Goal: Information Seeking & Learning: Check status

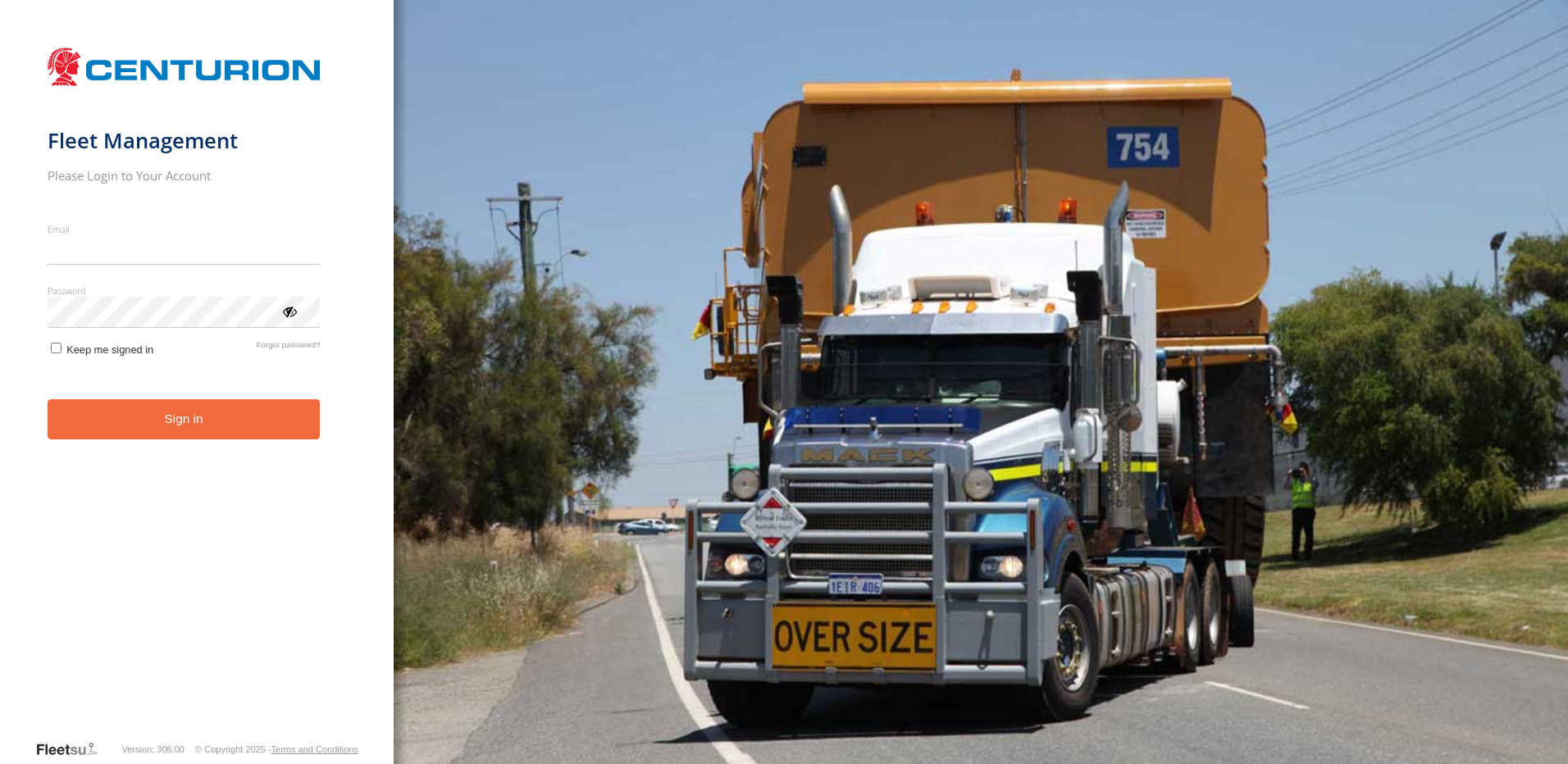
type input "**********"
click at [187, 437] on button "Sign in" at bounding box center [185, 419] width 273 height 40
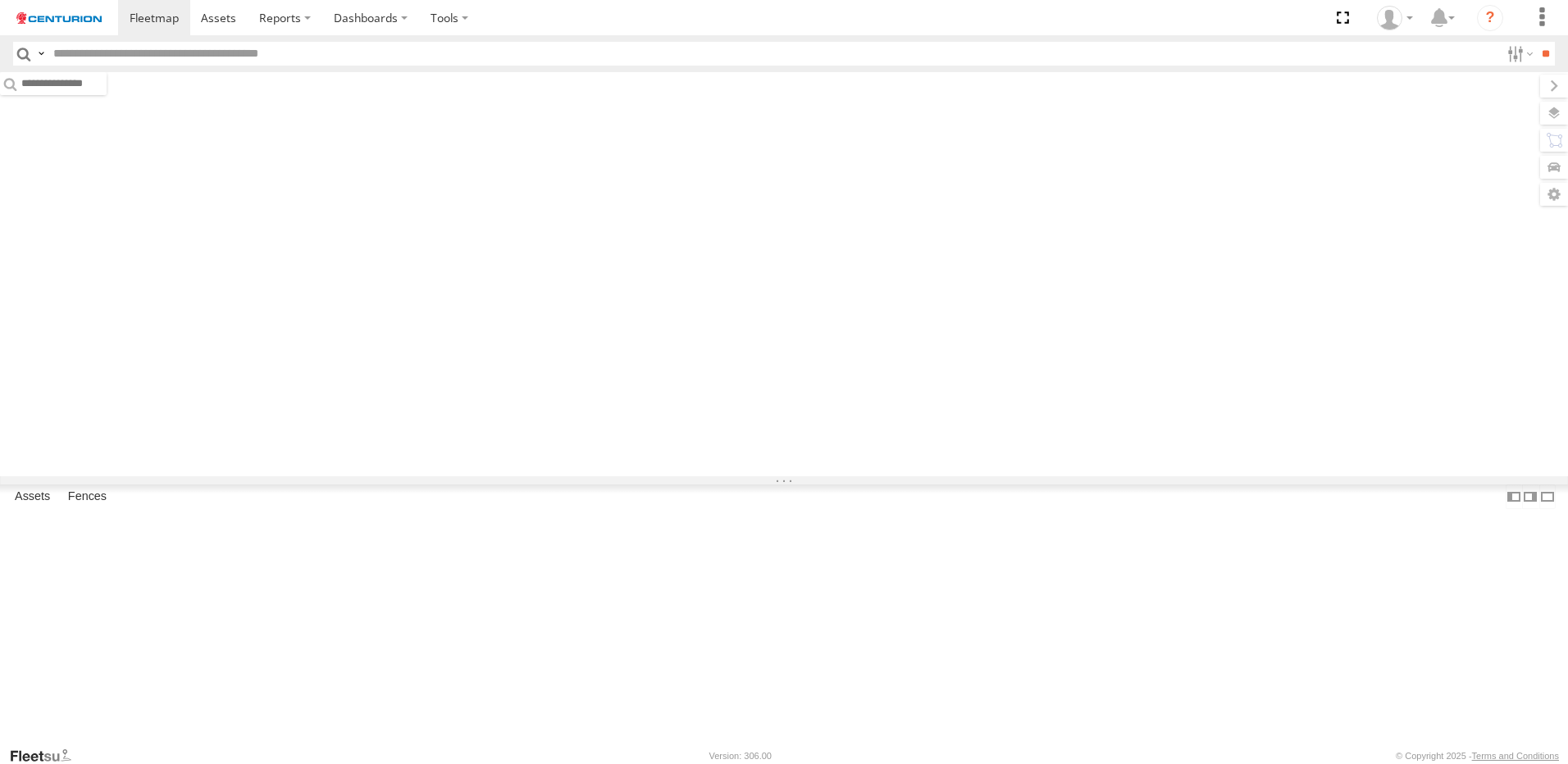
click at [172, 57] on input "text" at bounding box center [774, 53] width 1454 height 23
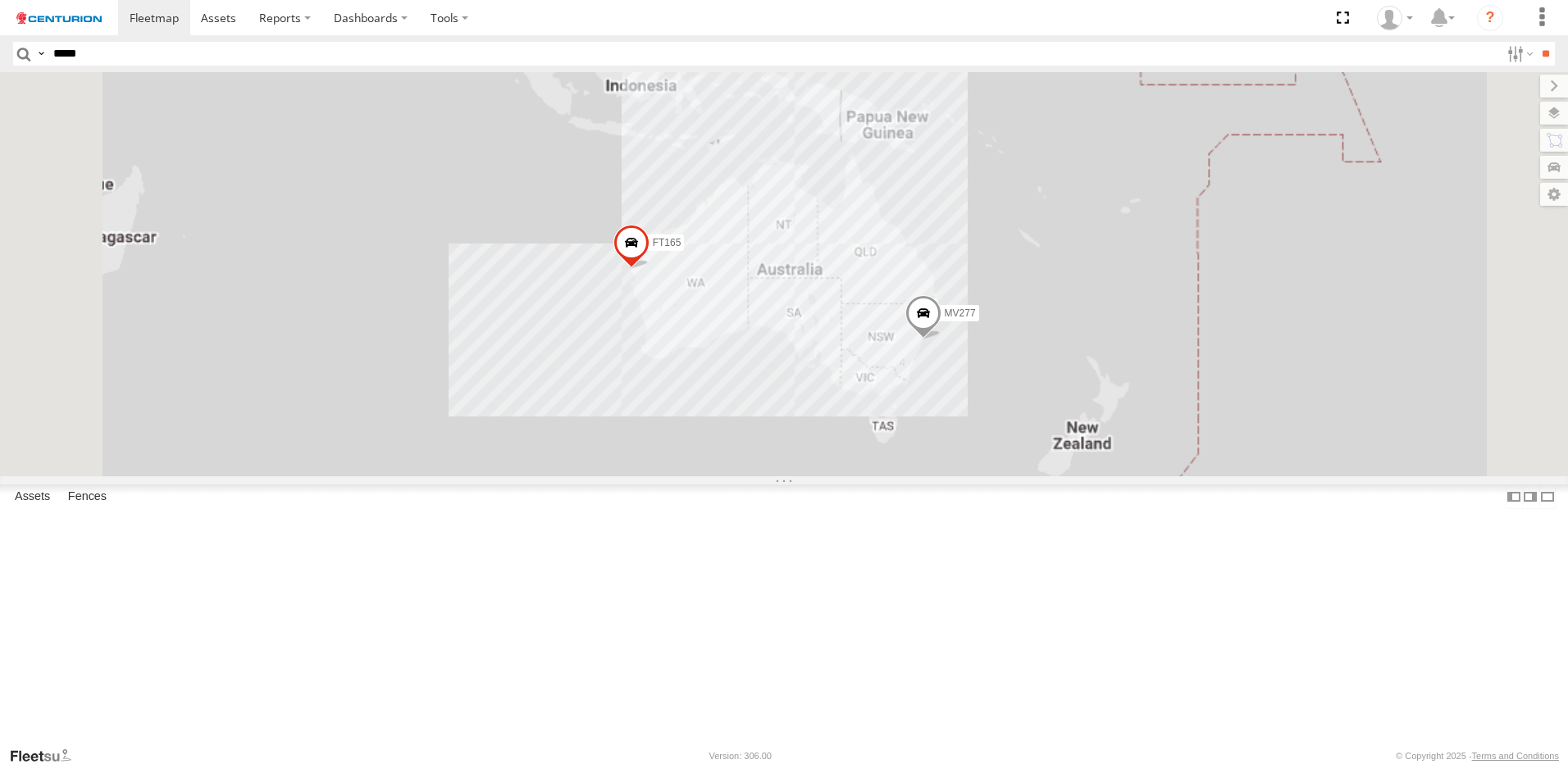
type input "*****"
click at [1537, 42] on input "**" at bounding box center [1546, 53] width 19 height 23
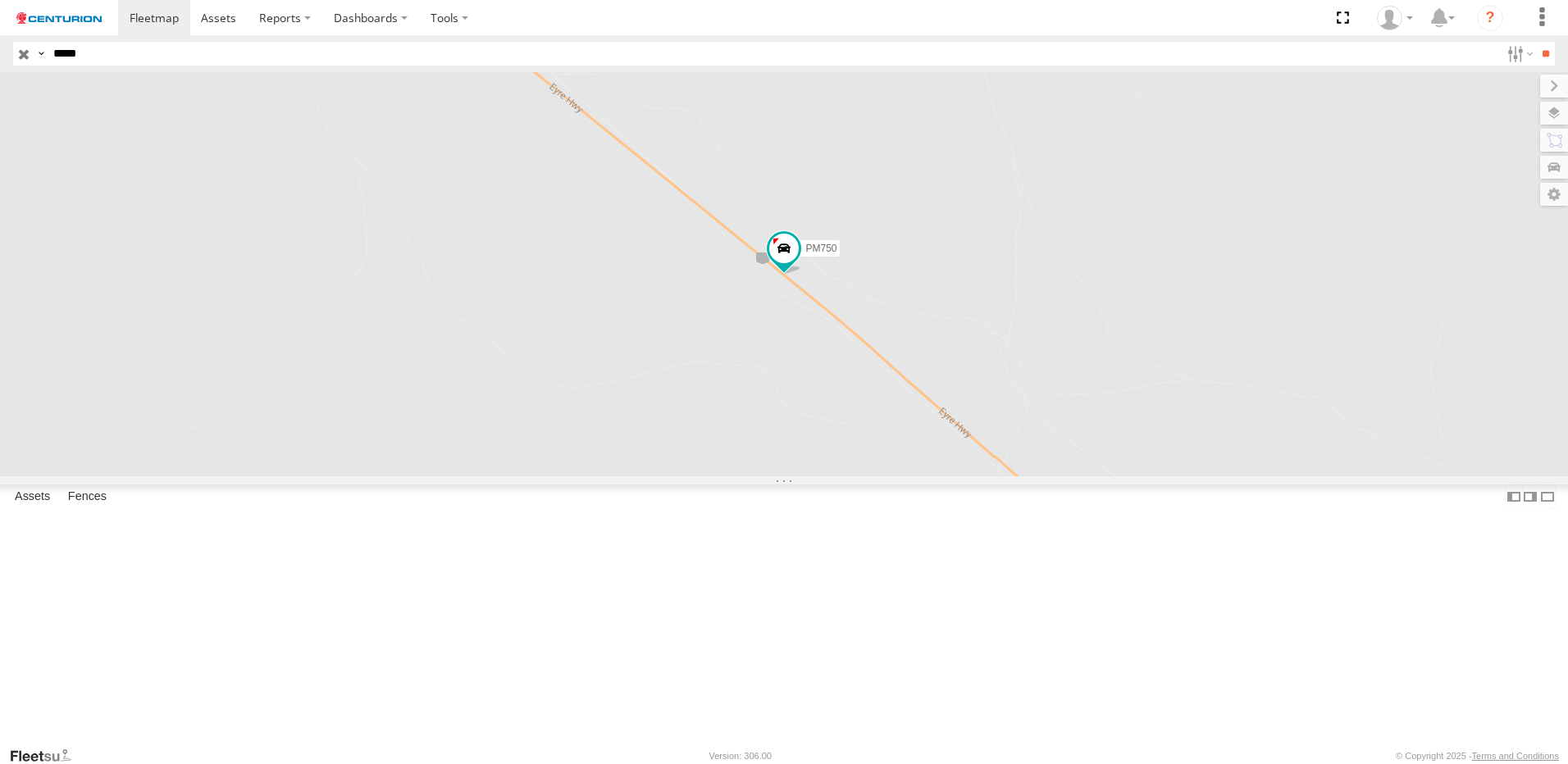
click at [0, 0] on div "PM750" at bounding box center [0, 0] width 0 height 0
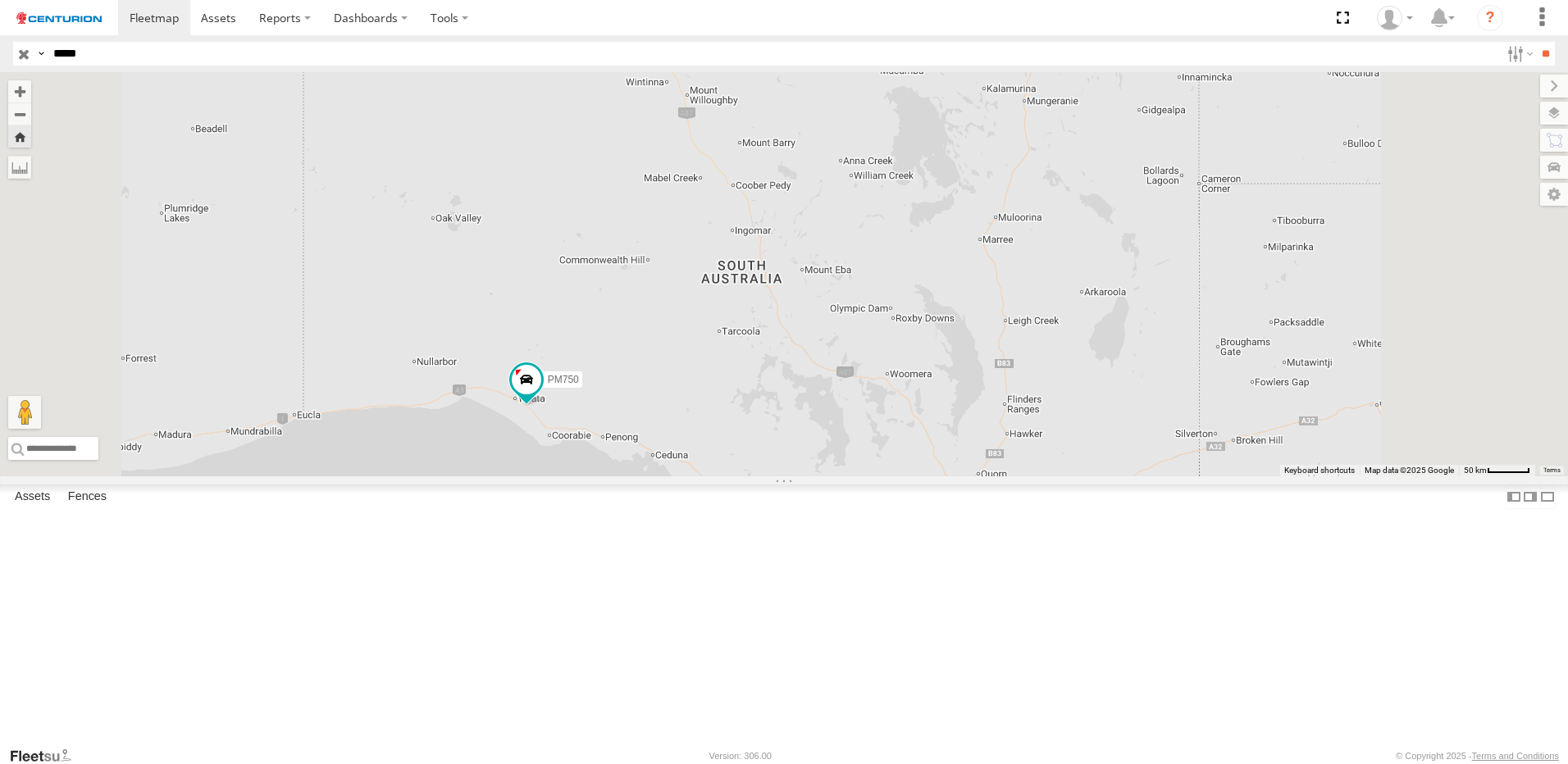
drag, startPoint x: 629, startPoint y: 529, endPoint x: 729, endPoint y: 514, distance: 101.1
click at [729, 476] on div "PM750" at bounding box center [784, 274] width 1568 height 404
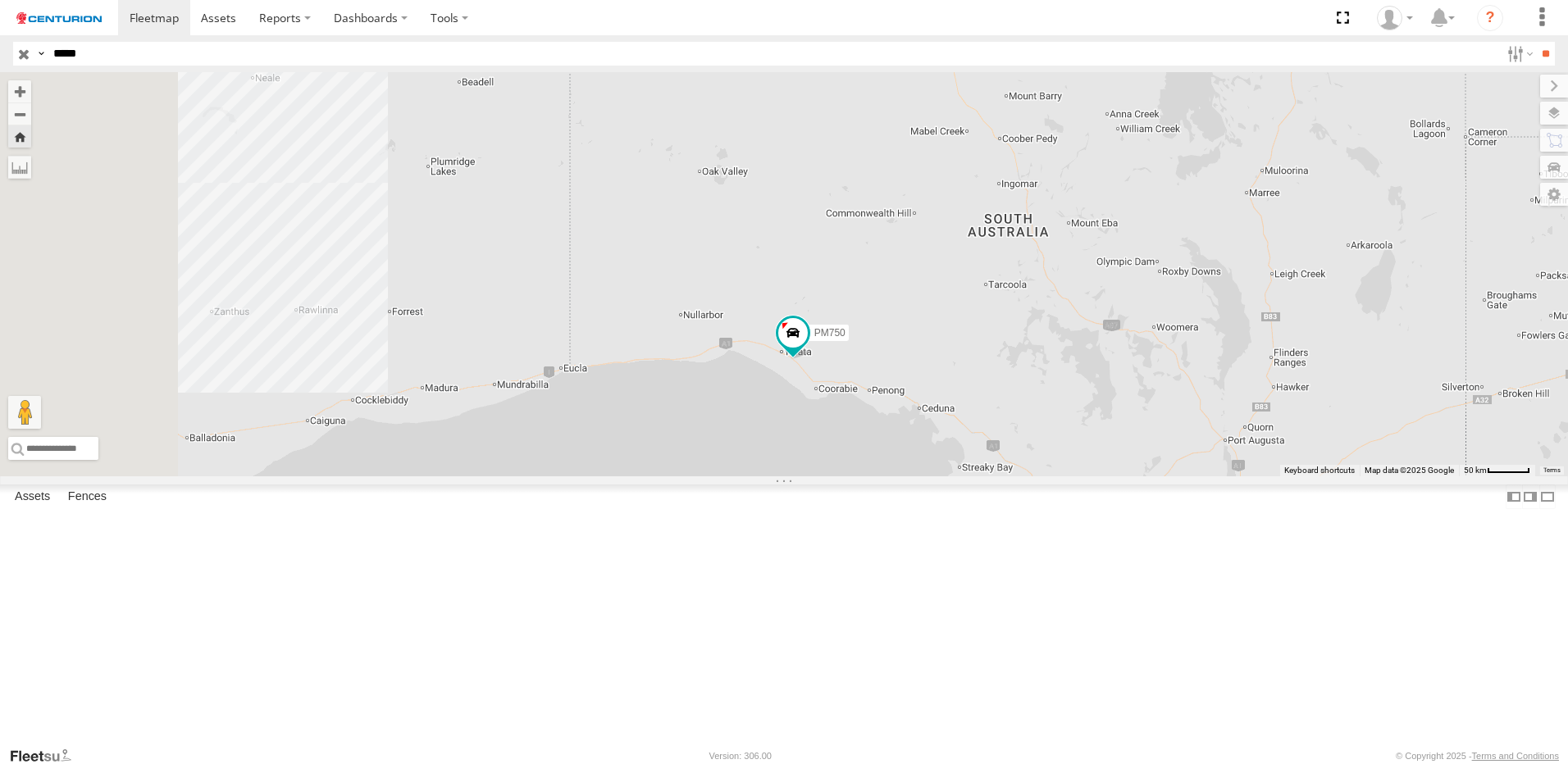
drag, startPoint x: 726, startPoint y: 529, endPoint x: 816, endPoint y: 511, distance: 91.8
click at [816, 476] on div "PM750" at bounding box center [784, 274] width 1568 height 404
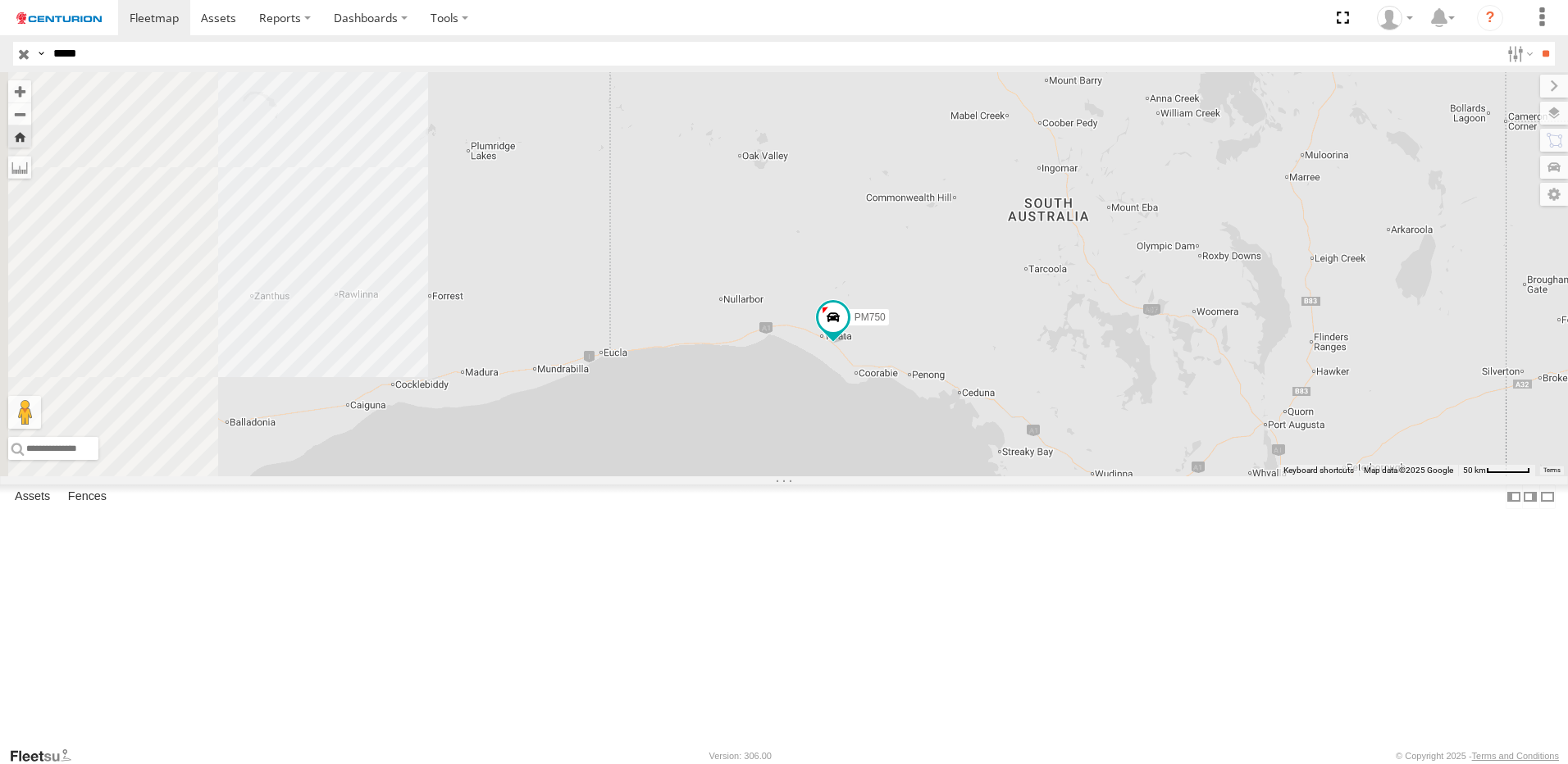
drag, startPoint x: 708, startPoint y: 496, endPoint x: 748, endPoint y: 479, distance: 43.5
click at [748, 476] on div "PM750" at bounding box center [784, 274] width 1568 height 404
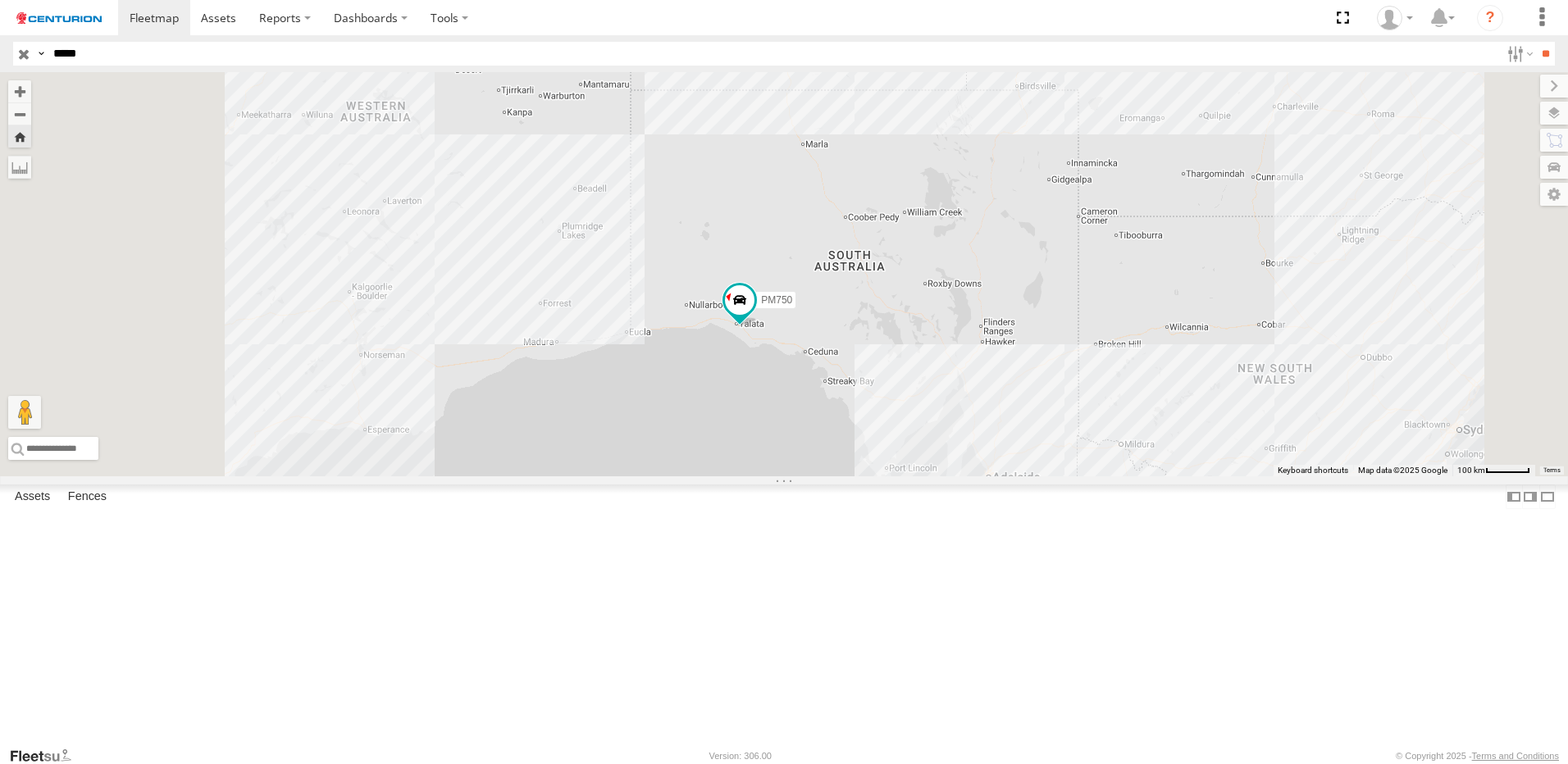
drag, startPoint x: 730, startPoint y: 486, endPoint x: 885, endPoint y: 459, distance: 157.3
click at [884, 458] on div "PM750" at bounding box center [784, 274] width 1568 height 404
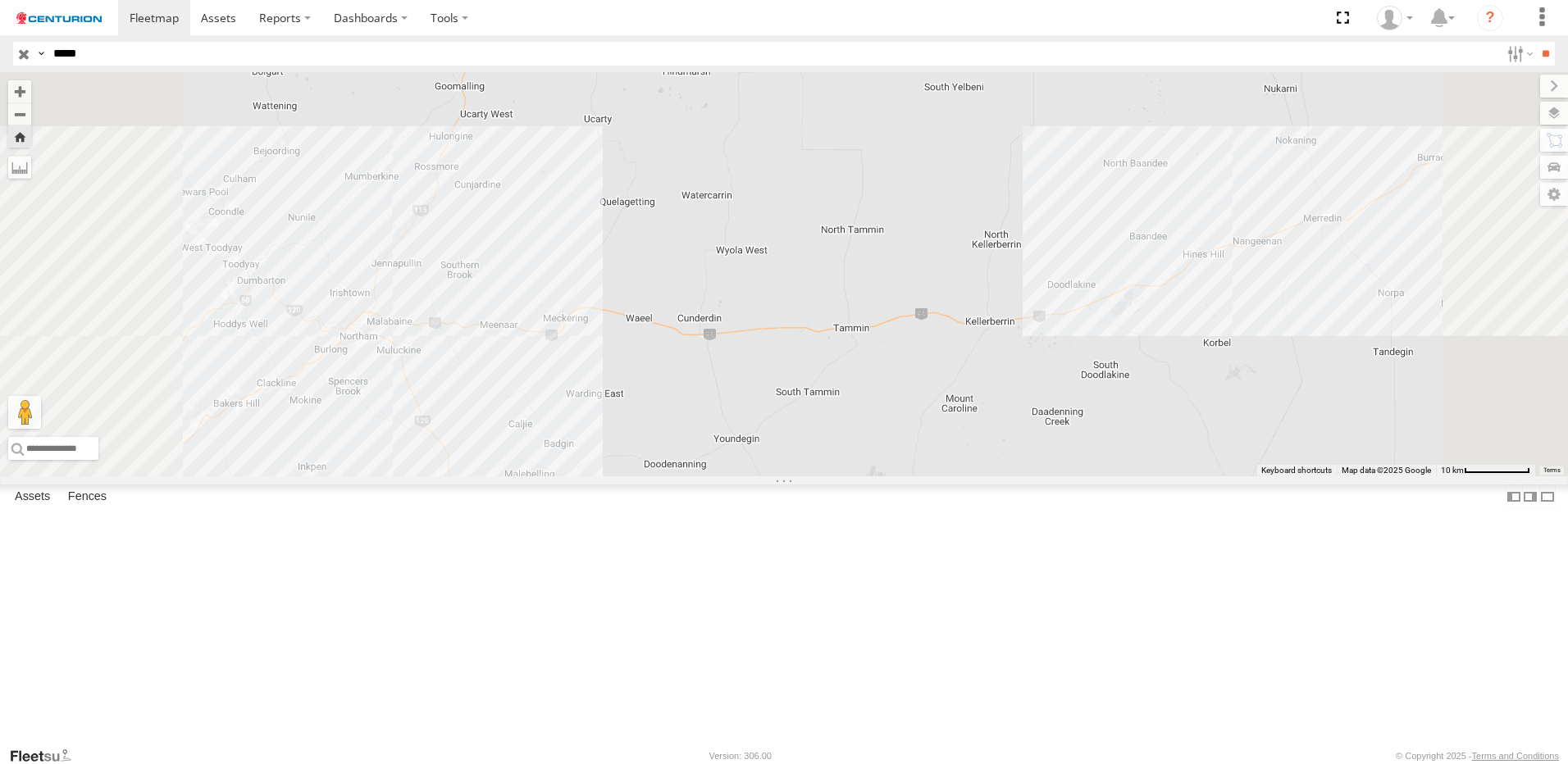
drag, startPoint x: 610, startPoint y: 422, endPoint x: 708, endPoint y: 405, distance: 99.5
click at [708, 405] on div "PM750" at bounding box center [784, 274] width 1568 height 404
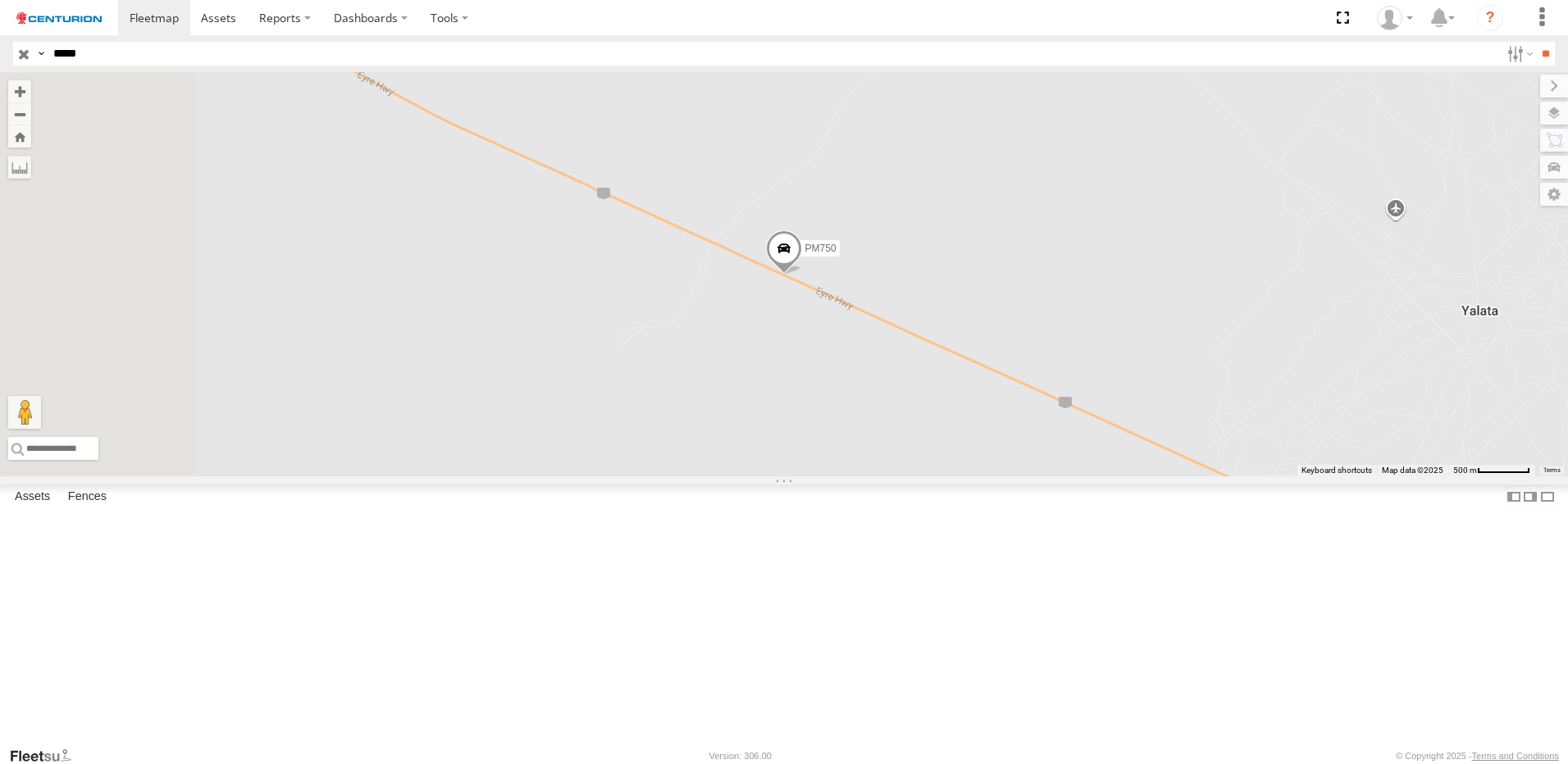
click at [0, 0] on link at bounding box center [0, 0] width 0 height 0
click at [0, 0] on div "[GEOGRAPHIC_DATA]" at bounding box center [0, 0] width 0 height 0
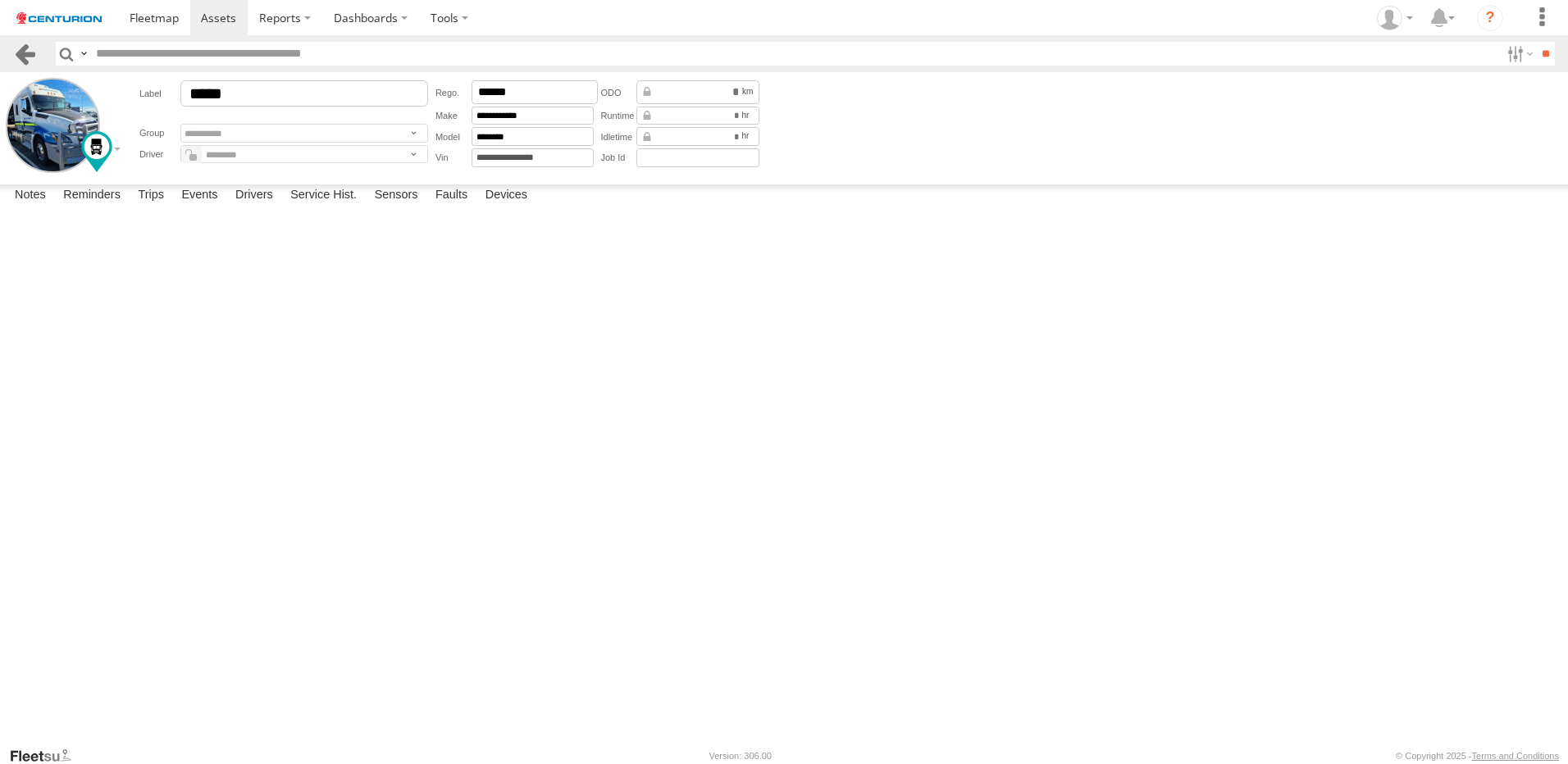
click at [27, 58] on link at bounding box center [24, 53] width 24 height 23
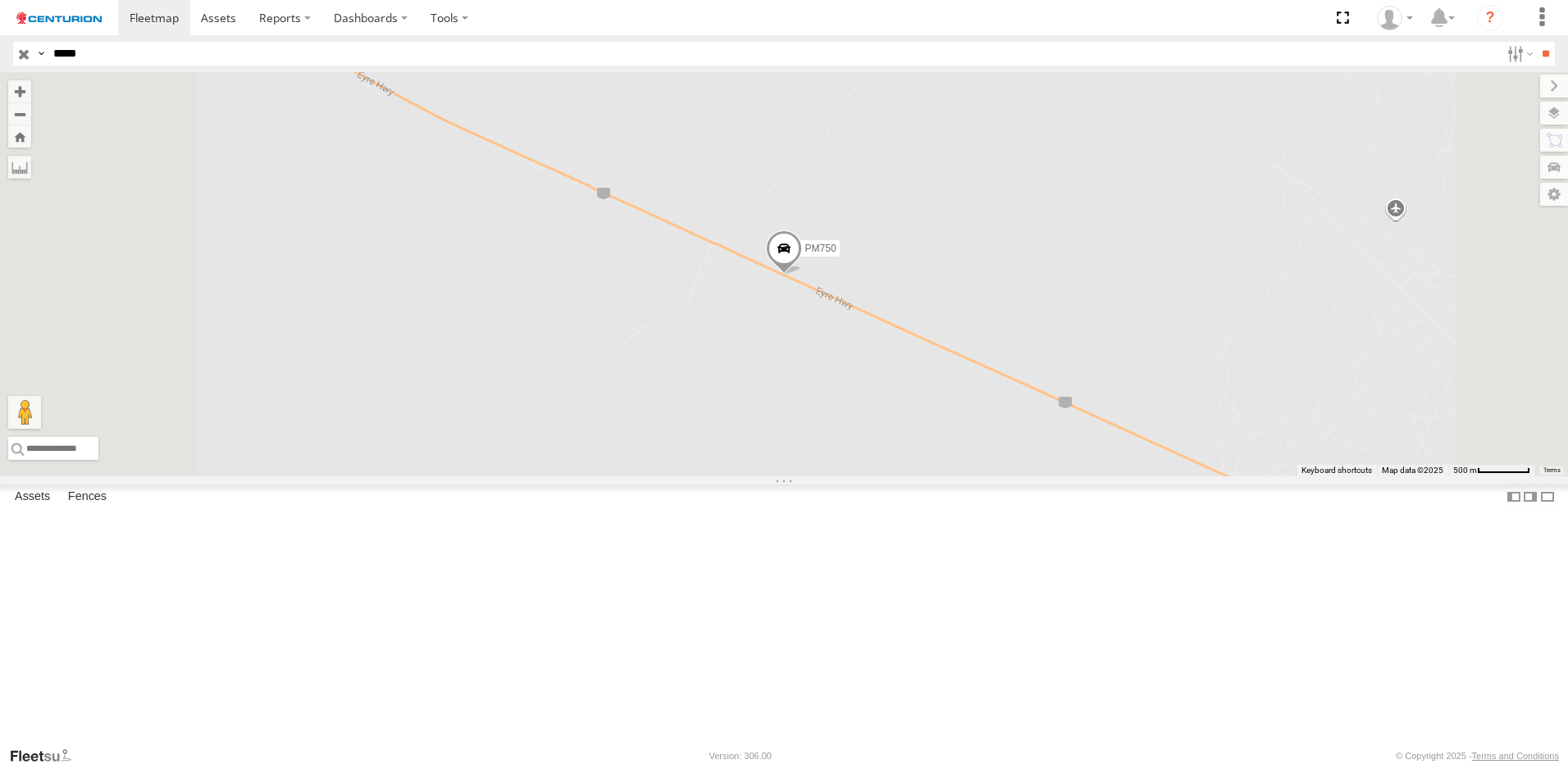
click at [802, 275] on span at bounding box center [784, 252] width 36 height 44
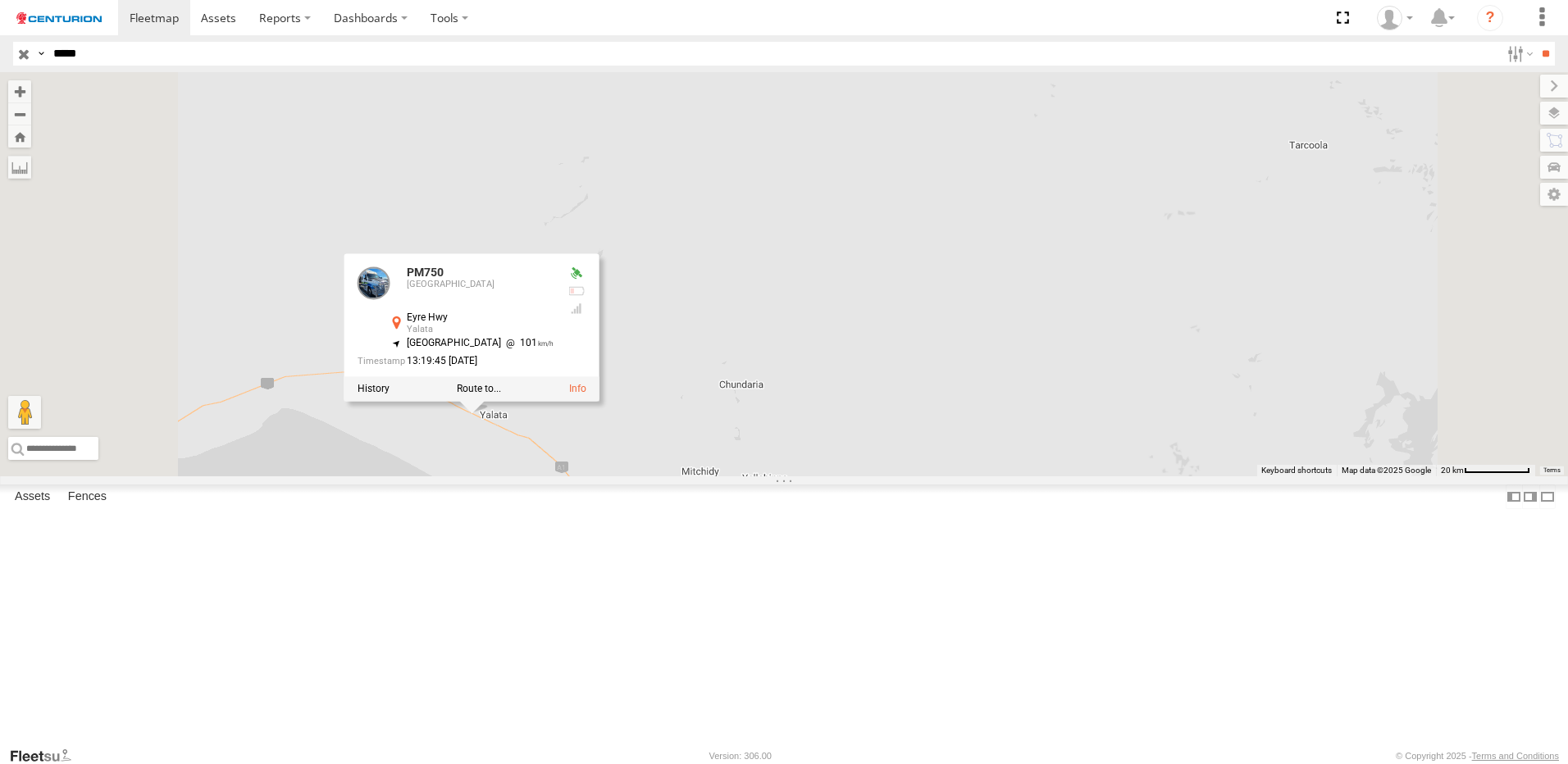
drag, startPoint x: 629, startPoint y: 596, endPoint x: 961, endPoint y: 559, distance: 334.1
click at [959, 476] on div "PM750 PM750 [GEOGRAPHIC_DATA] -31.47816 , 131.76552 [GEOGRAPHIC_DATA] 101 13:19…" at bounding box center [784, 274] width 1568 height 404
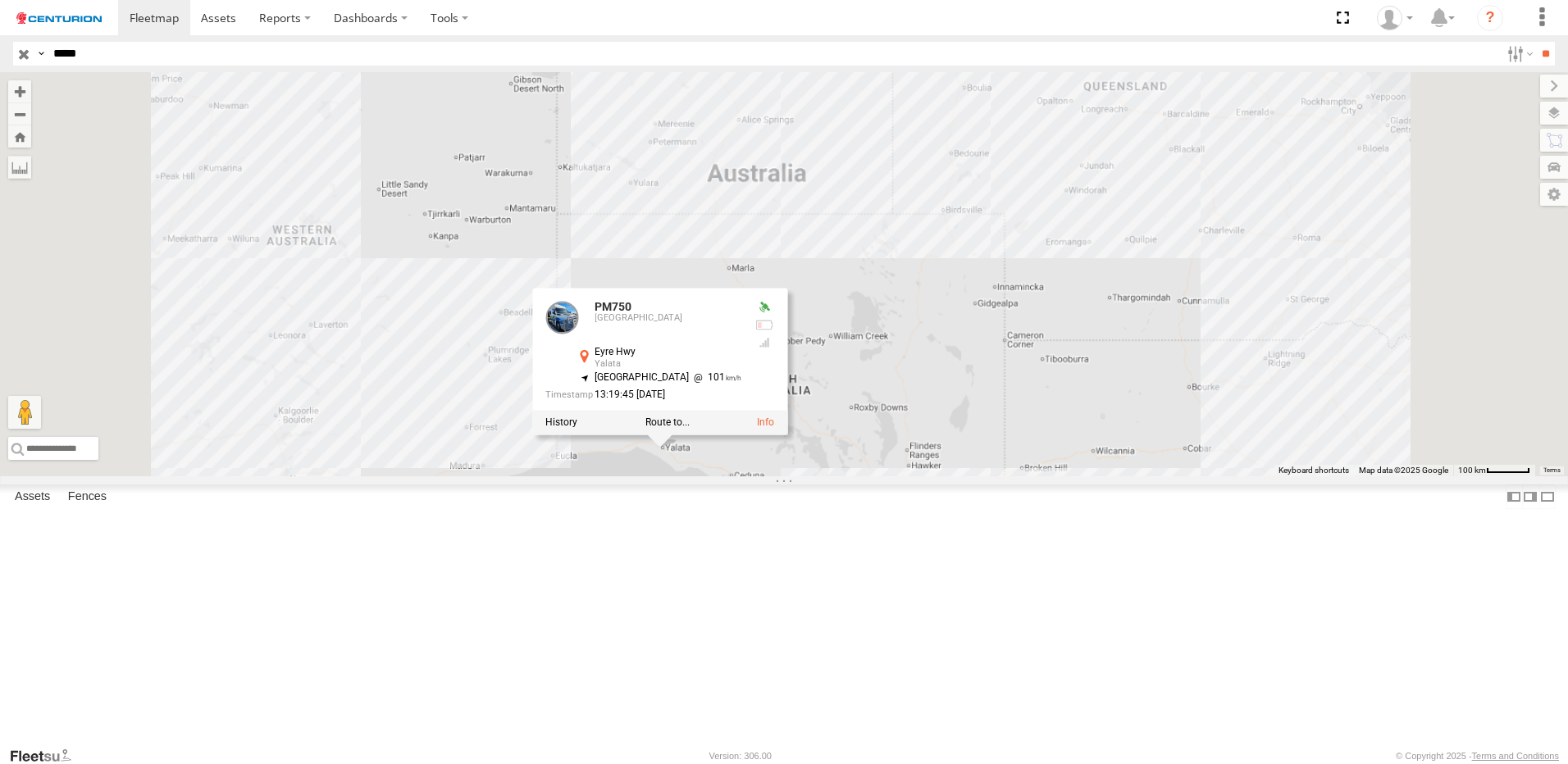
drag, startPoint x: 751, startPoint y: 620, endPoint x: 798, endPoint y: 614, distance: 47.4
click at [798, 476] on div "PM750 PM750 [GEOGRAPHIC_DATA] -31.47816 , 131.76552 [GEOGRAPHIC_DATA] 101 13:19…" at bounding box center [784, 274] width 1568 height 404
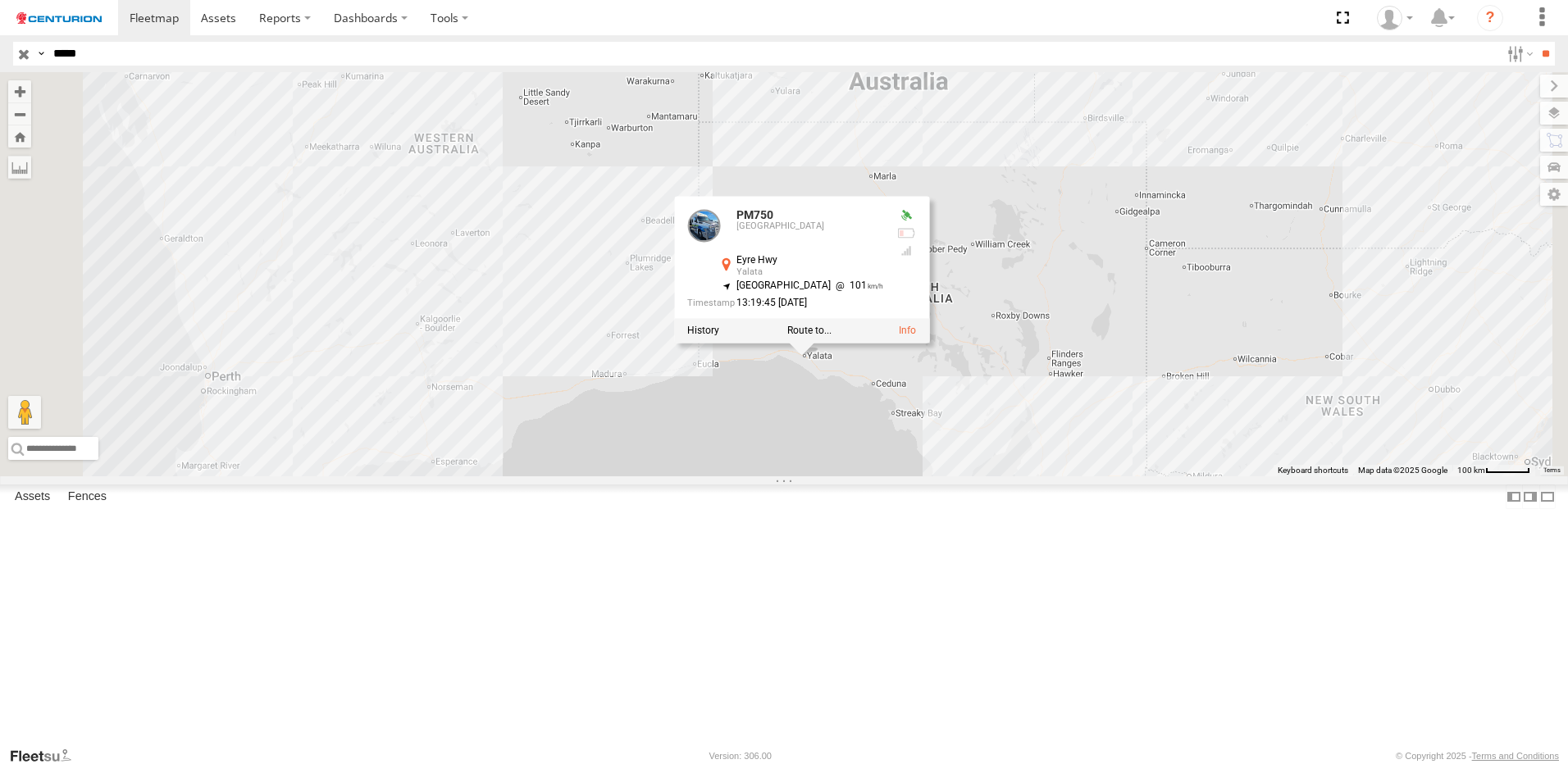
click at [898, 476] on div "PM750 PM750 [GEOGRAPHIC_DATA] -31.47816 , 131.76552 [GEOGRAPHIC_DATA] 101 13:19…" at bounding box center [784, 274] width 1568 height 404
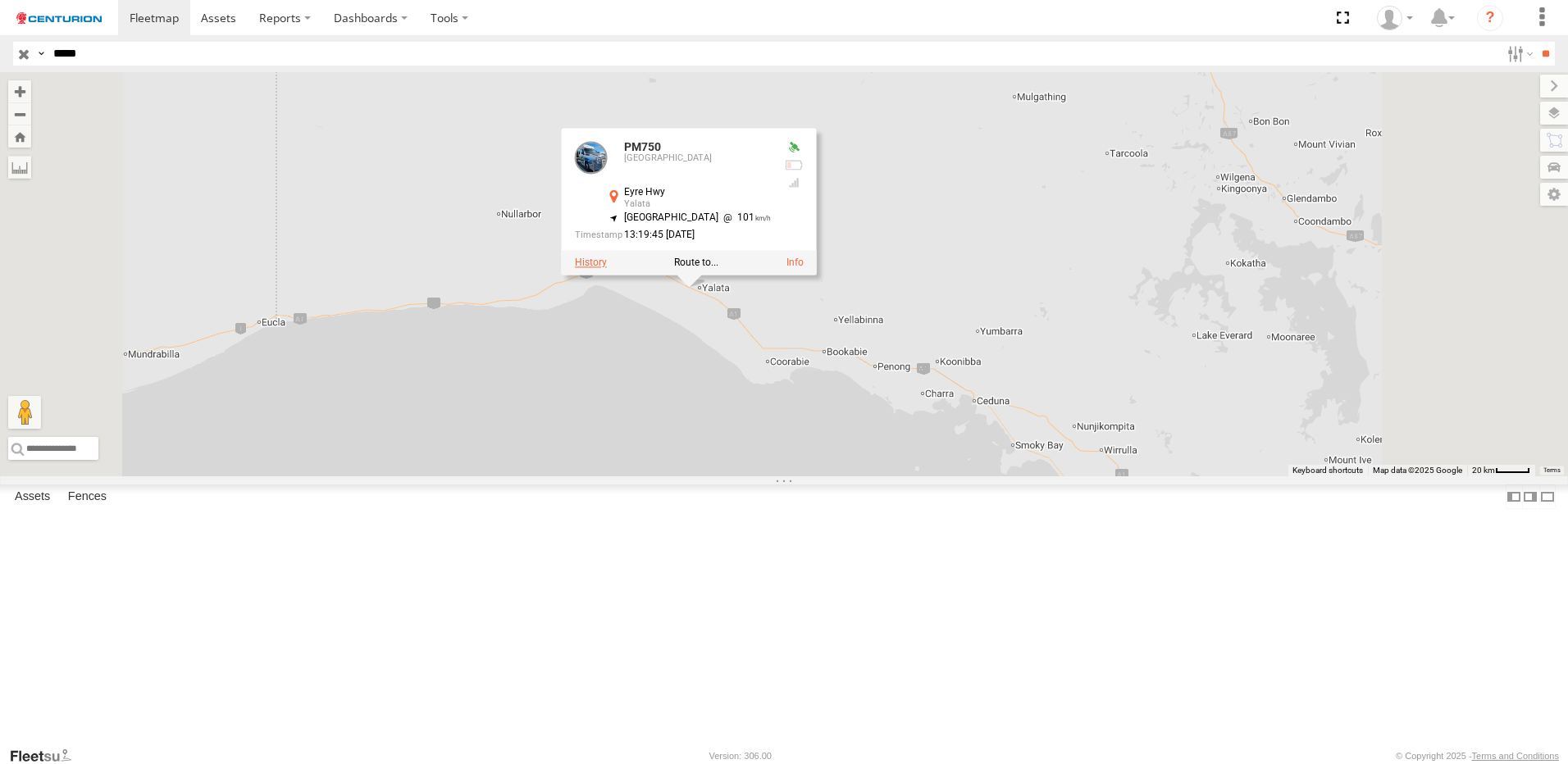
click at [607, 268] on label at bounding box center [590, 262] width 32 height 11
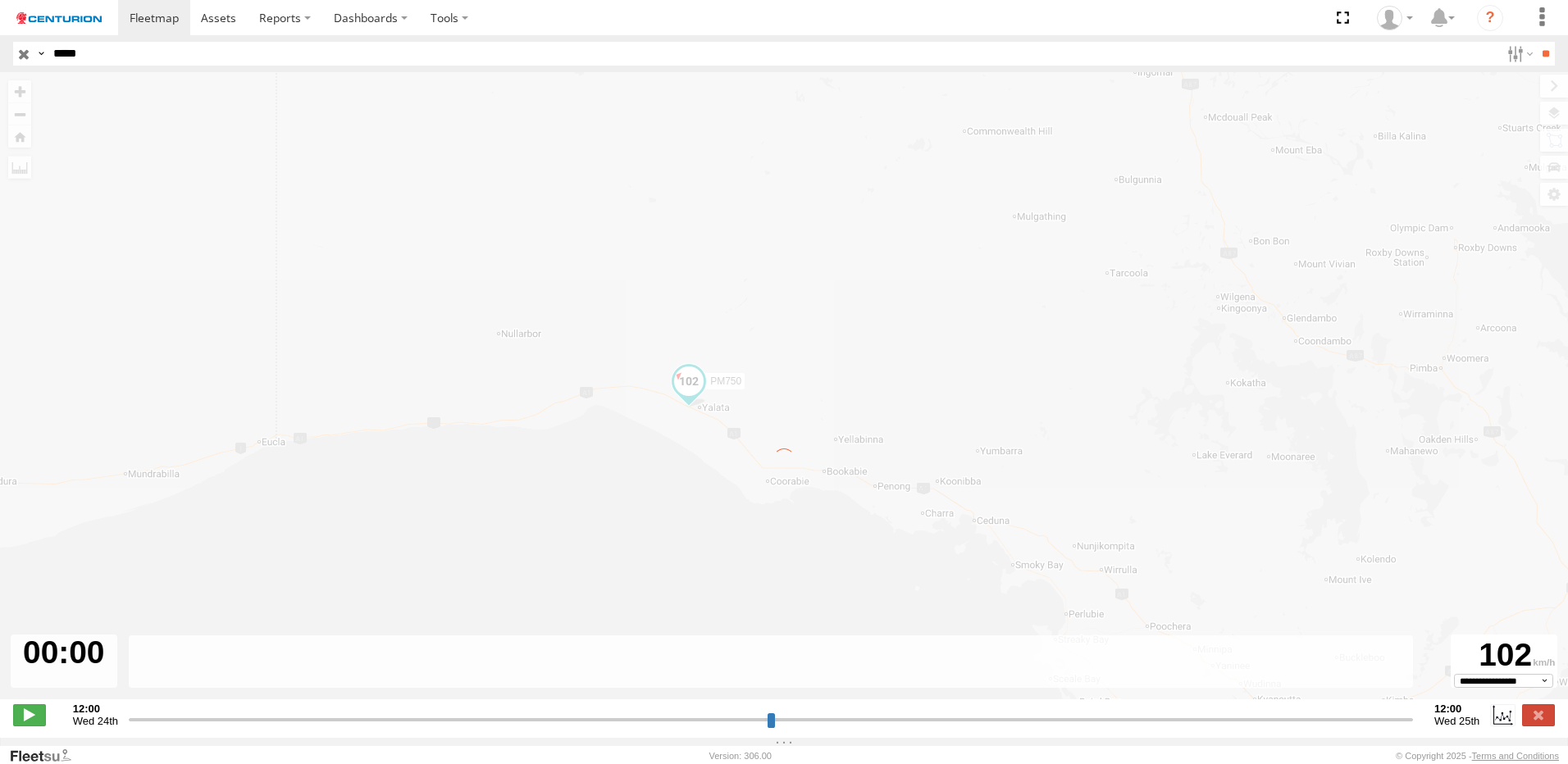
type input "**********"
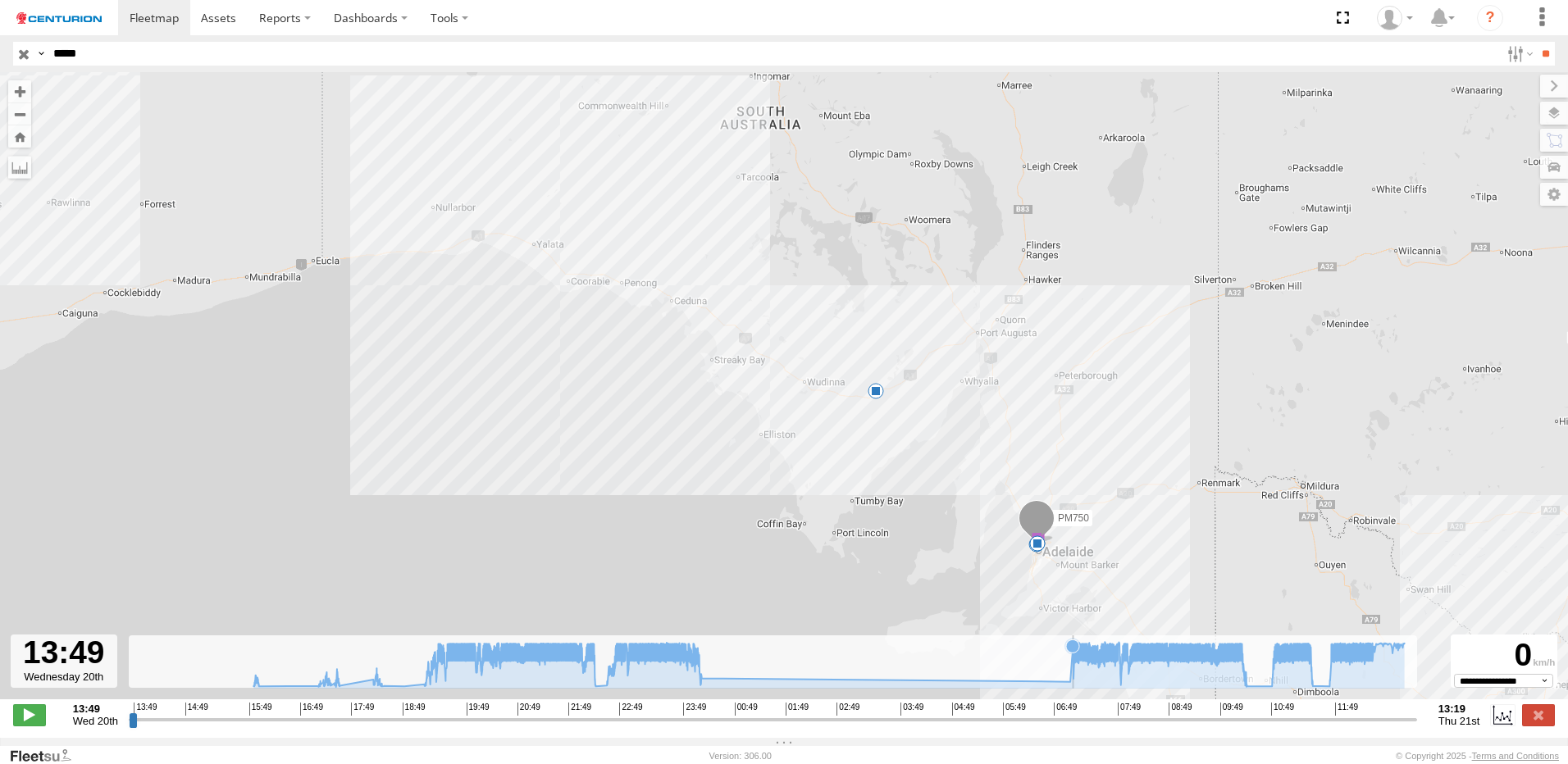
click at [1073, 680] on icon at bounding box center [829, 665] width 1168 height 45
click at [1069, 680] on icon at bounding box center [829, 665] width 1168 height 45
click at [692, 674] on icon at bounding box center [829, 665] width 1168 height 45
click at [696, 669] on icon at bounding box center [694, 662] width 13 height 13
click at [638, 669] on icon at bounding box center [637, 662] width 13 height 13
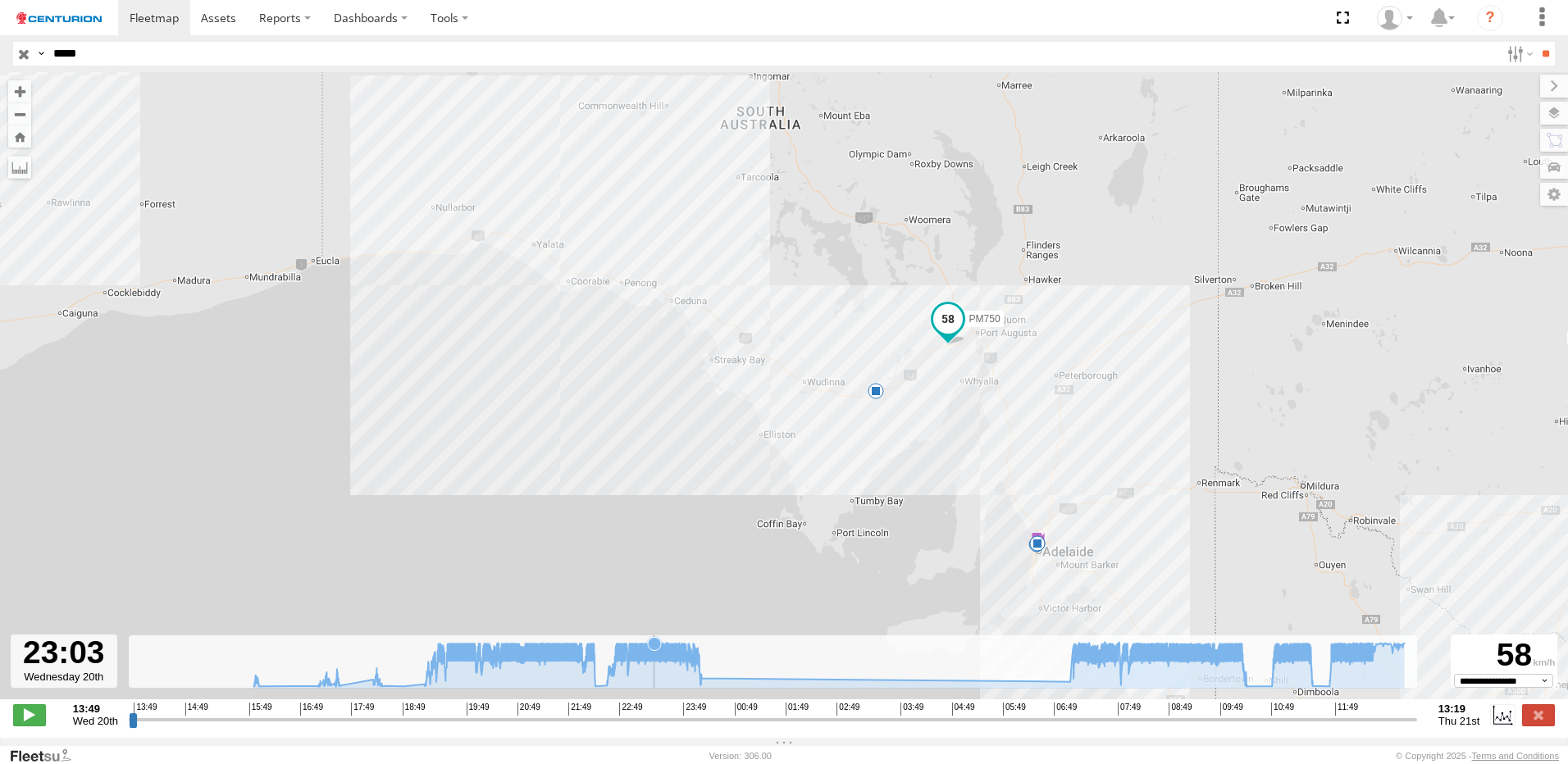
click at [661, 650] on icon at bounding box center [654, 643] width 13 height 13
click at [704, 682] on icon at bounding box center [701, 678] width 13 height 13
click at [717, 687] on icon at bounding box center [829, 665] width 1168 height 45
click at [751, 687] on icon at bounding box center [829, 665] width 1168 height 45
click at [1068, 687] on icon at bounding box center [1070, 680] width 13 height 13
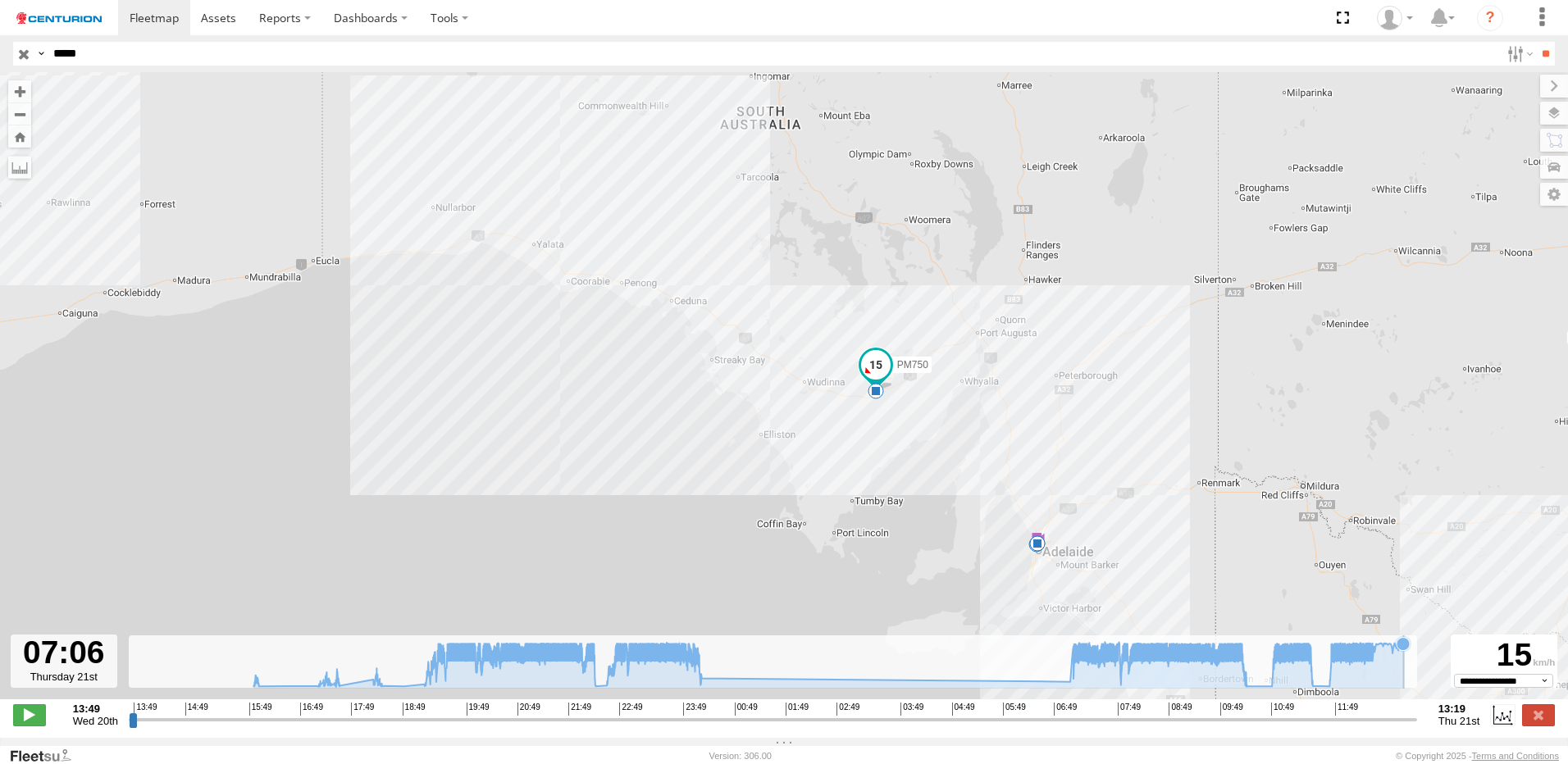
click at [1404, 680] on icon at bounding box center [829, 666] width 1151 height 47
click at [1403, 677] on icon at bounding box center [829, 666] width 1151 height 47
click at [1403, 652] on icon at bounding box center [1403, 643] width 17 height 17
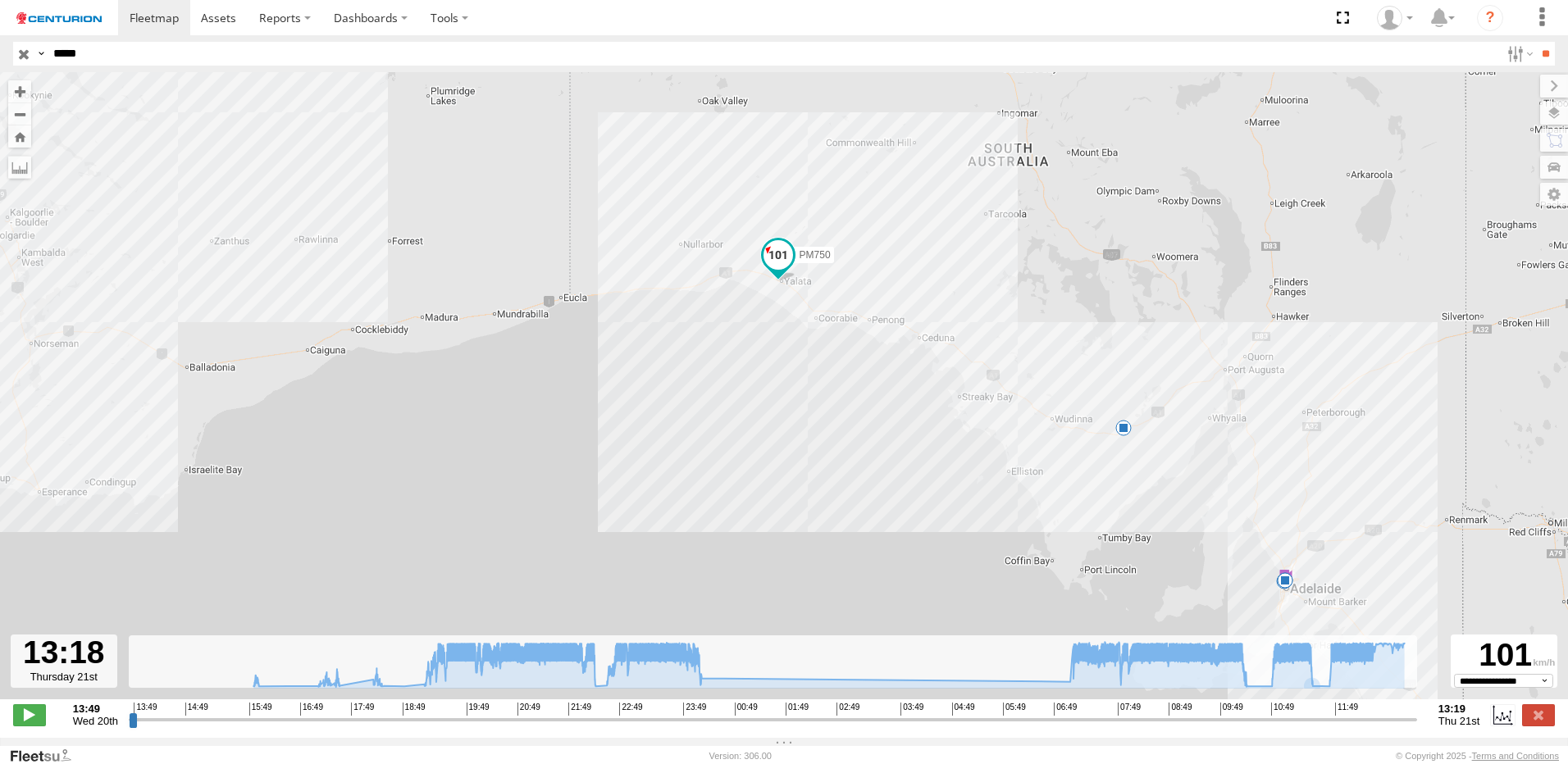
drag, startPoint x: 574, startPoint y: 428, endPoint x: 822, endPoint y: 466, distance: 250.9
click at [822, 466] on div "PM750 15:45 Wed 16:03 Wed 17:32 Wed 19:18 Wed 00:18 Thu" at bounding box center [784, 394] width 1568 height 645
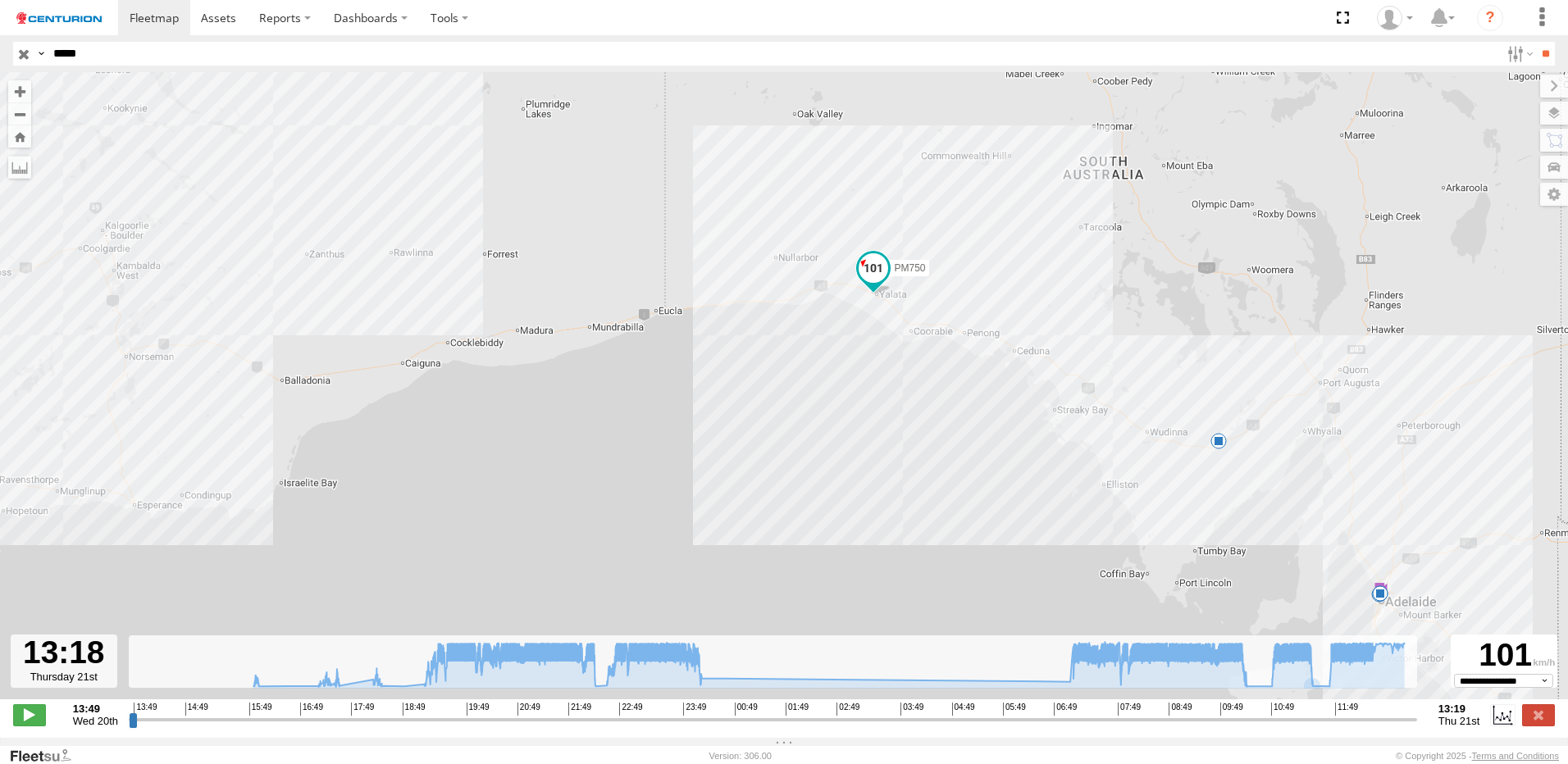
drag, startPoint x: 320, startPoint y: 343, endPoint x: 423, endPoint y: 355, distance: 103.7
click at [423, 355] on div "PM750 15:45 Wed 16:03 Wed 17:32 Wed 19:18 Wed 00:18 Thu" at bounding box center [784, 394] width 1568 height 645
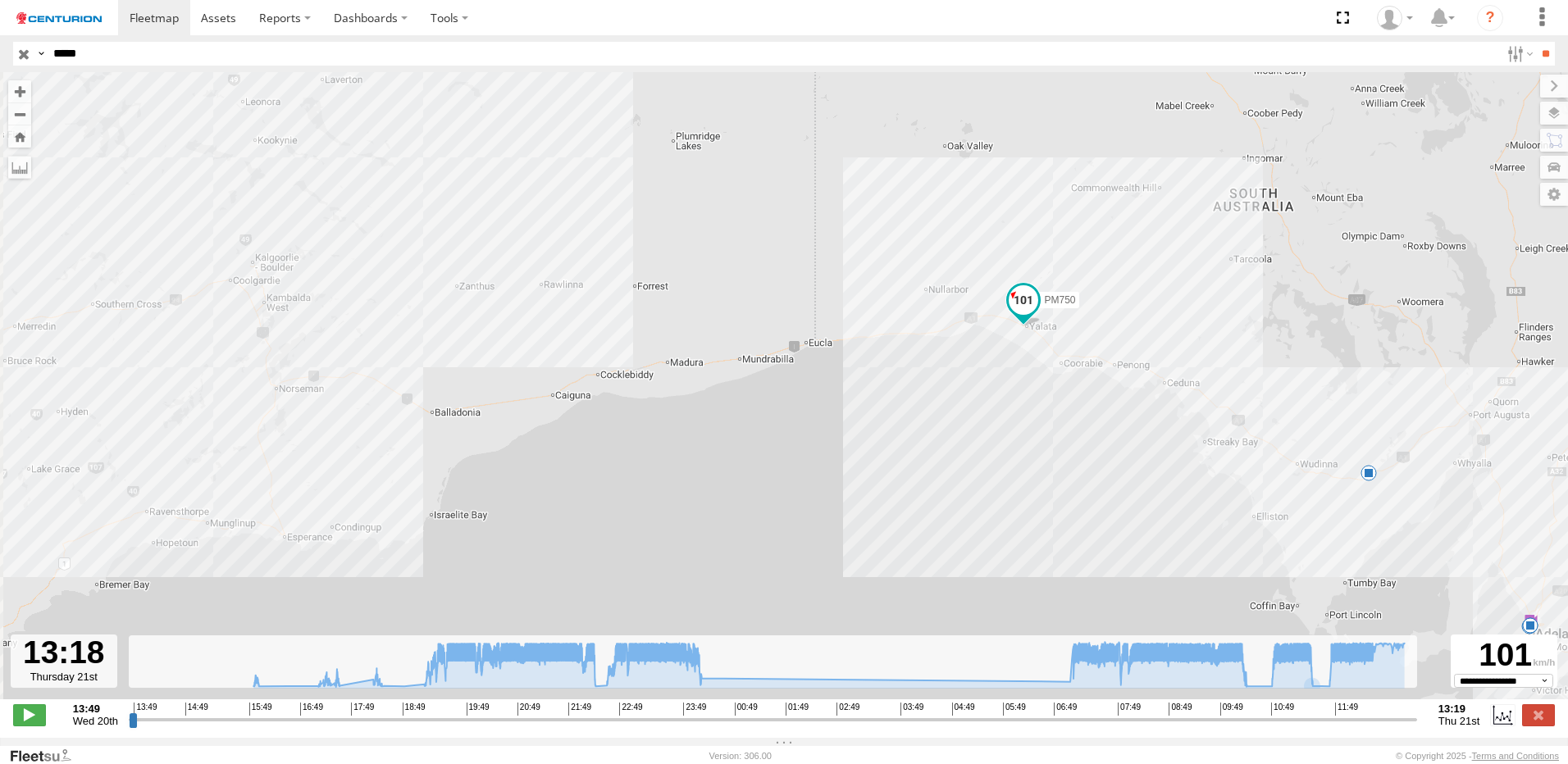
drag, startPoint x: 374, startPoint y: 392, endPoint x: 524, endPoint y: 432, distance: 155.2
click at [524, 432] on div "PM750 15:45 Wed 16:03 Wed 17:32 Wed 19:18 Wed 00:18 Thu" at bounding box center [784, 394] width 1568 height 645
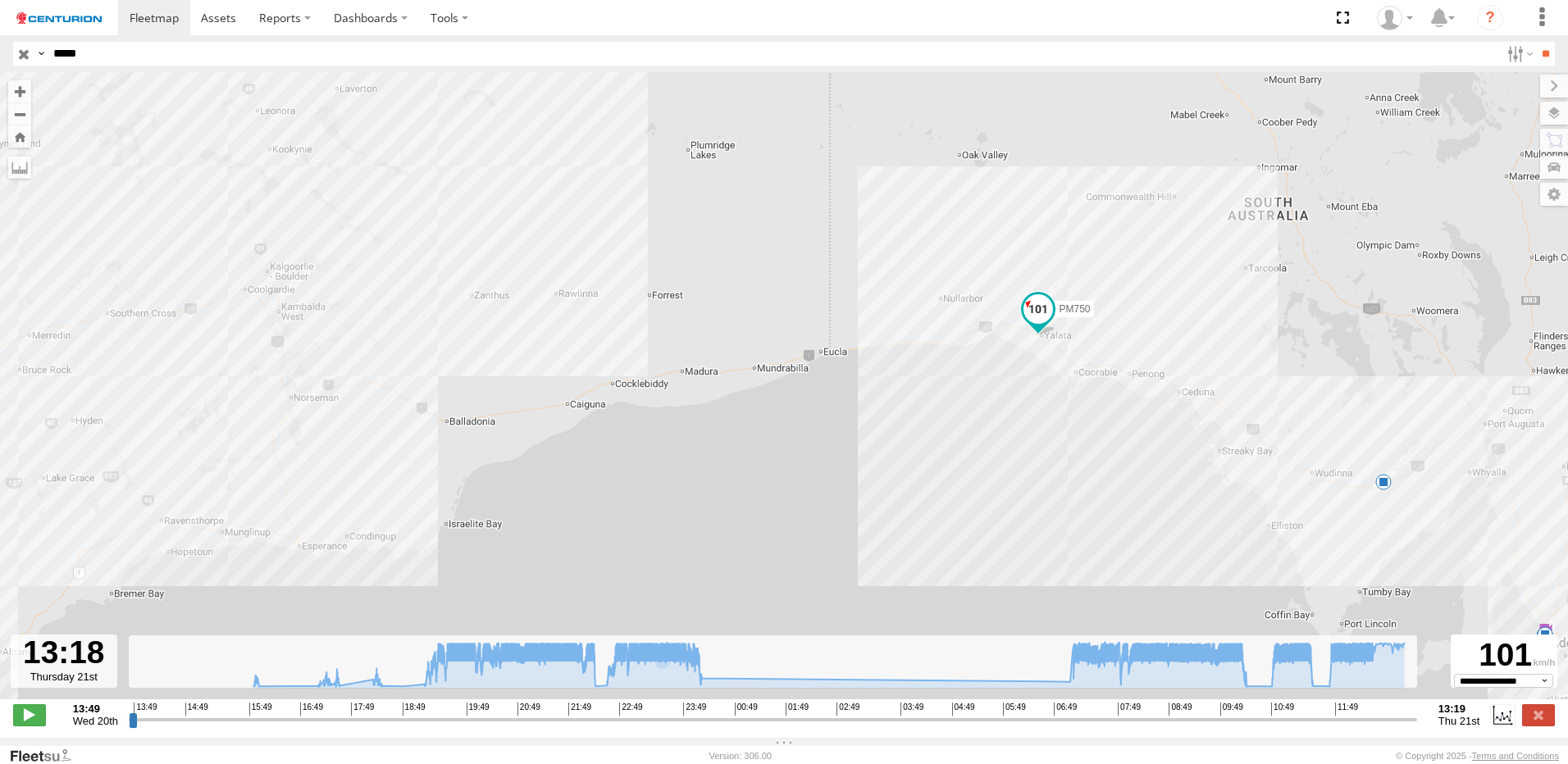
click at [152, 59] on input "*****" at bounding box center [774, 53] width 1454 height 23
click at [1537, 42] on input "**" at bounding box center [1546, 53] width 19 height 23
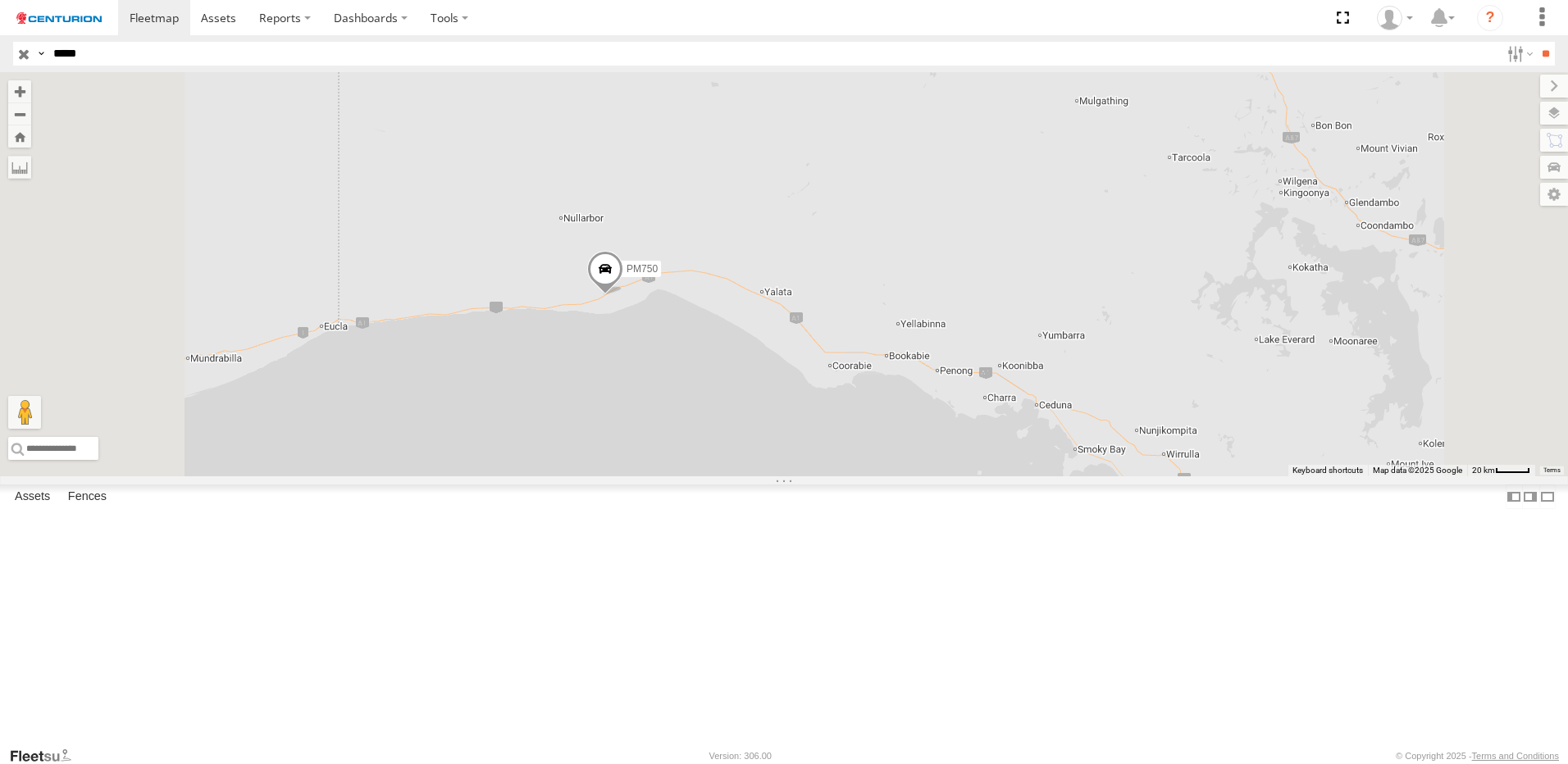
drag, startPoint x: 744, startPoint y: 492, endPoint x: 842, endPoint y: 486, distance: 98.2
click at [842, 476] on div "PM750" at bounding box center [784, 274] width 1568 height 404
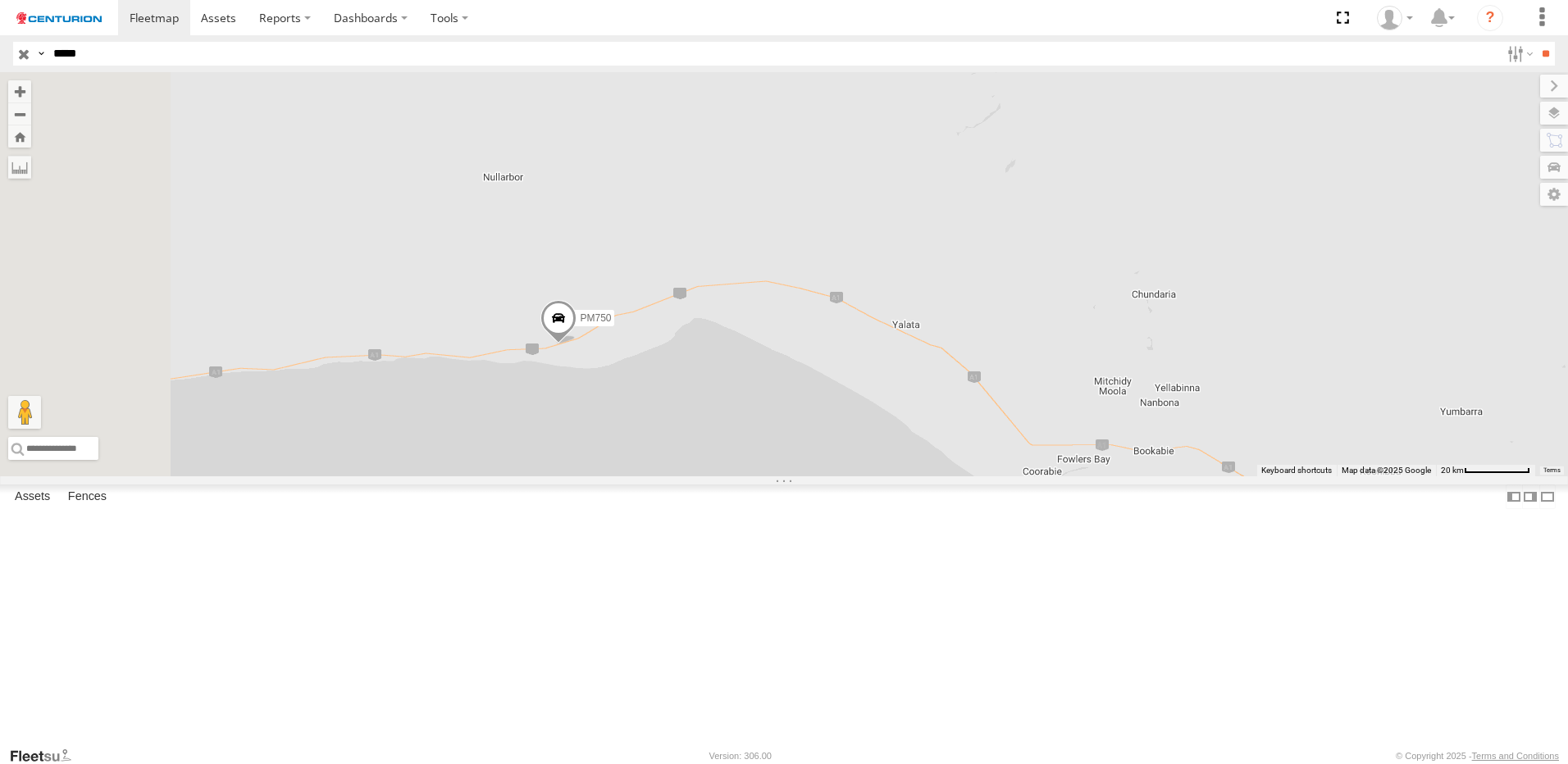
drag, startPoint x: 606, startPoint y: 506, endPoint x: 800, endPoint y: 470, distance: 197.3
click at [800, 470] on div "PM750" at bounding box center [784, 274] width 1568 height 404
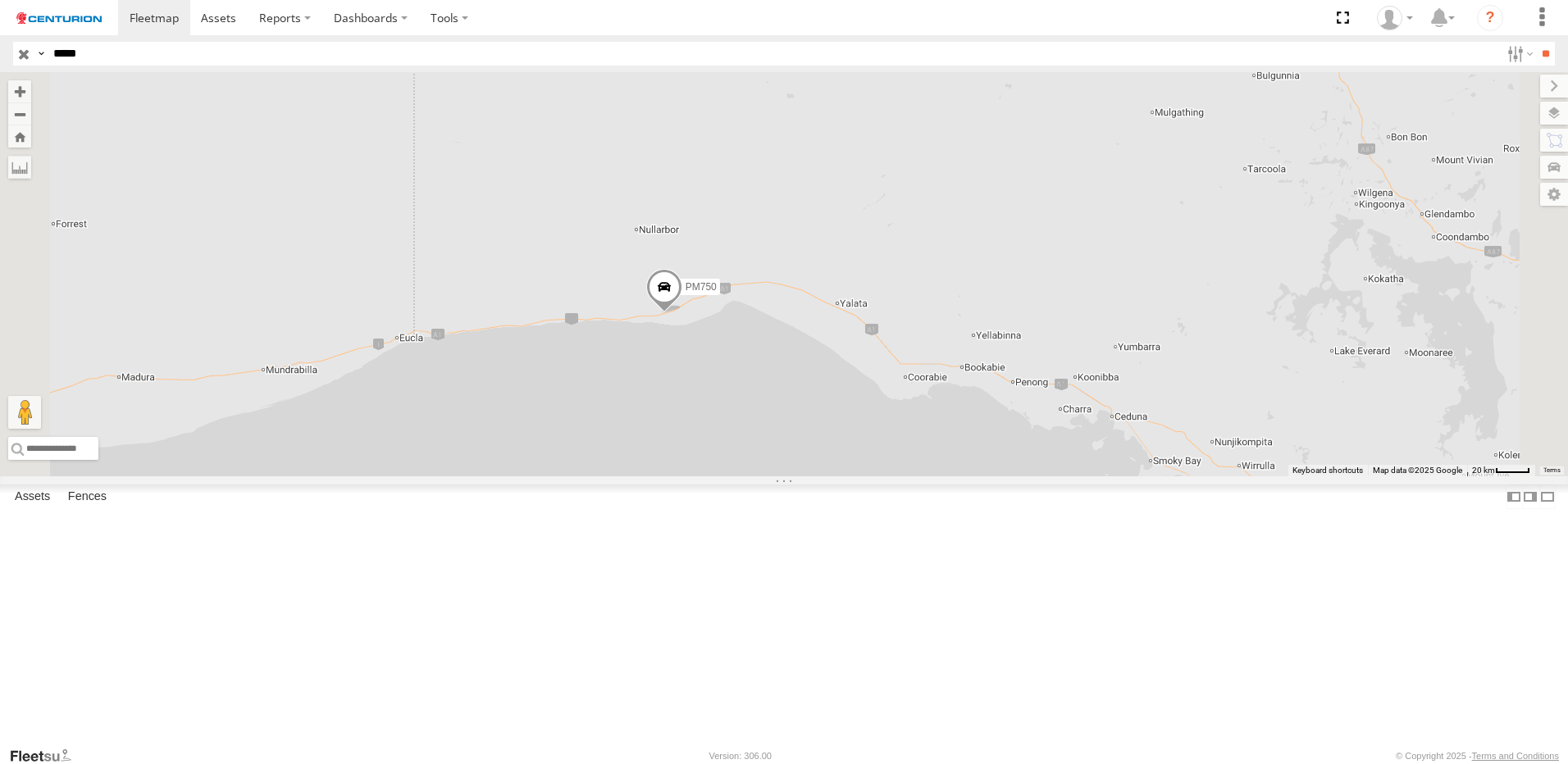
click at [0, 0] on div "[GEOGRAPHIC_DATA]" at bounding box center [0, 0] width 0 height 0
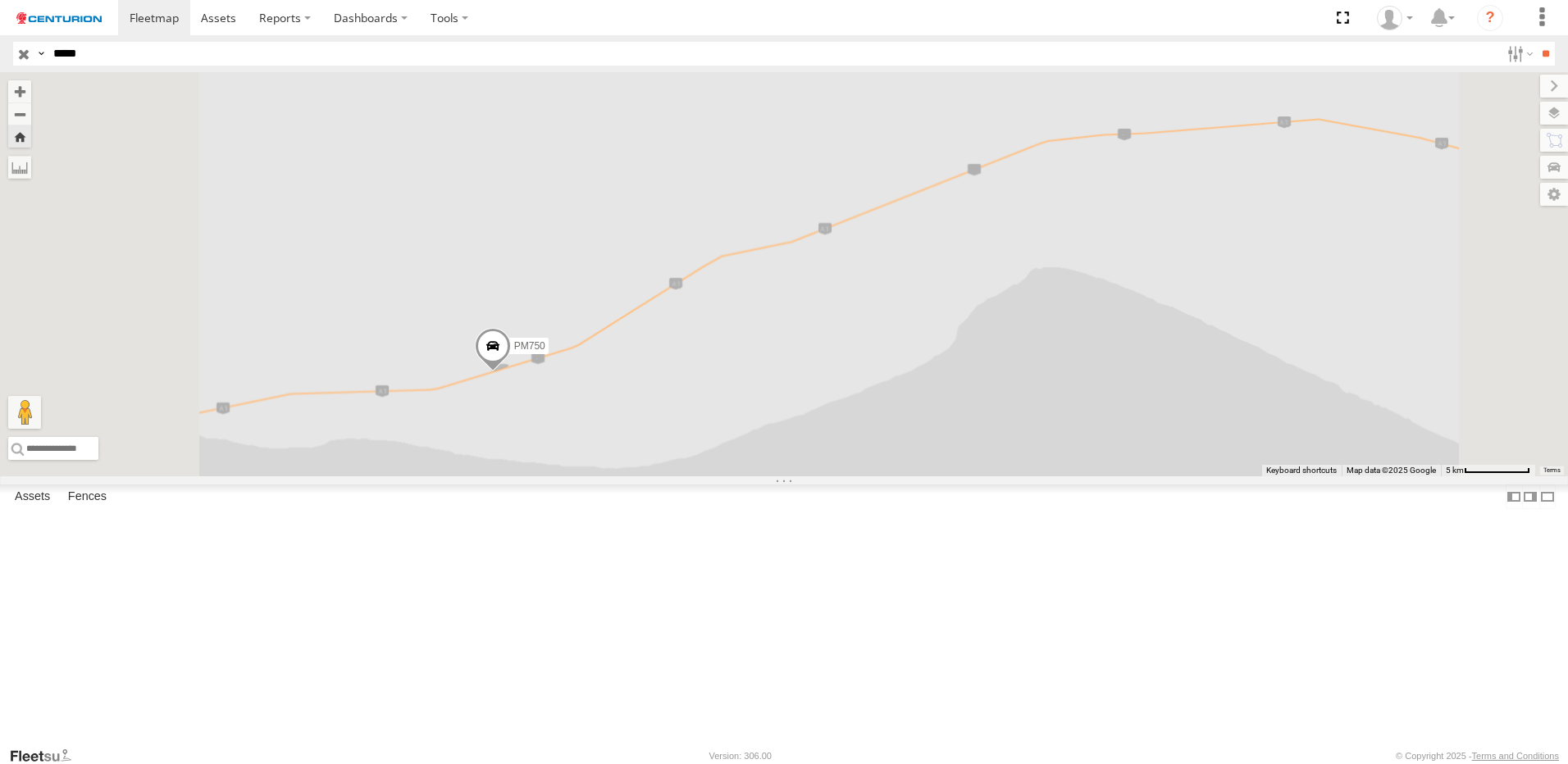
drag, startPoint x: 643, startPoint y: 553, endPoint x: 805, endPoint y: 521, distance: 165.1
click at [805, 476] on div "PM750" at bounding box center [784, 274] width 1568 height 404
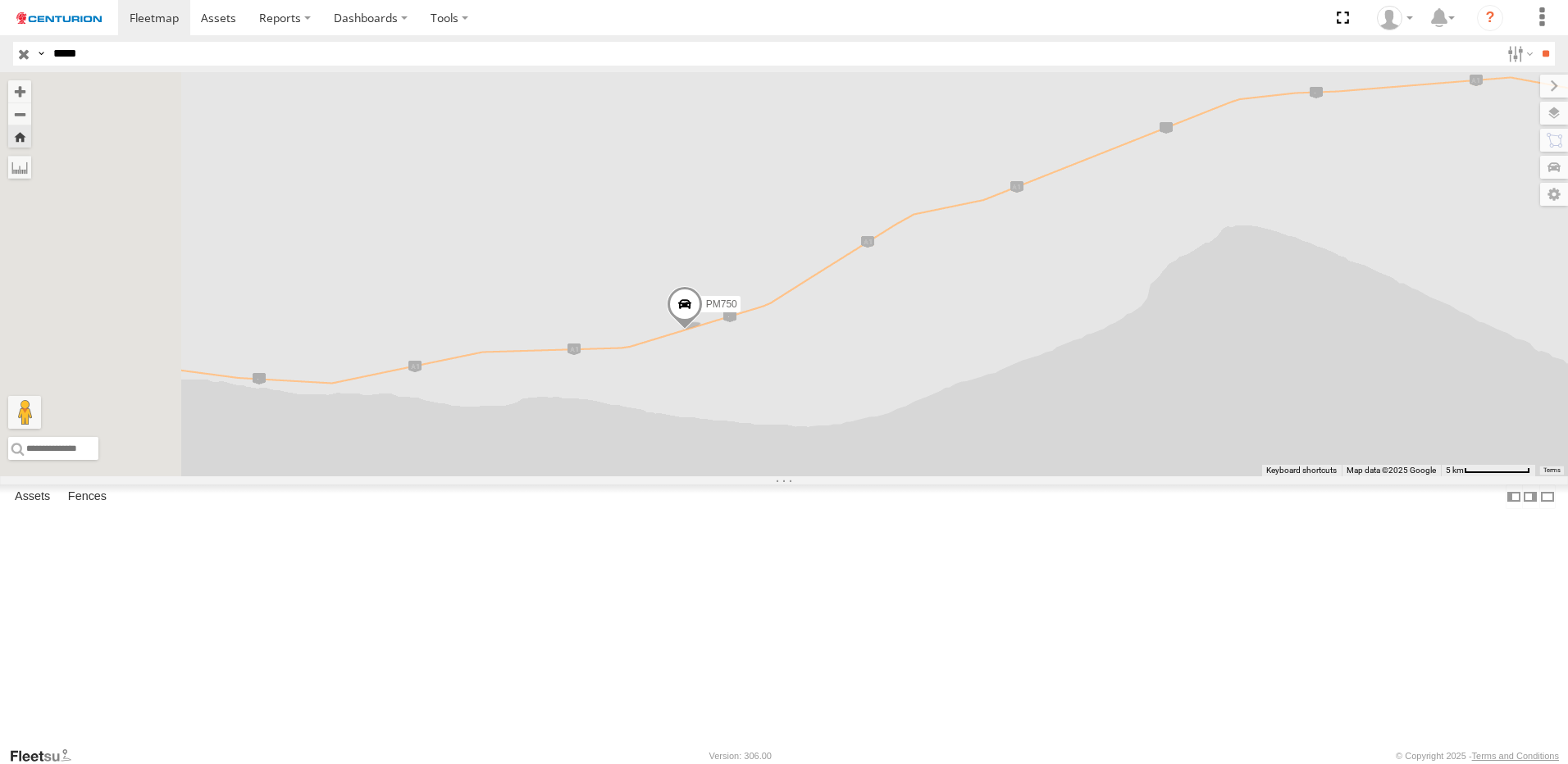
click at [703, 330] on span at bounding box center [684, 307] width 36 height 44
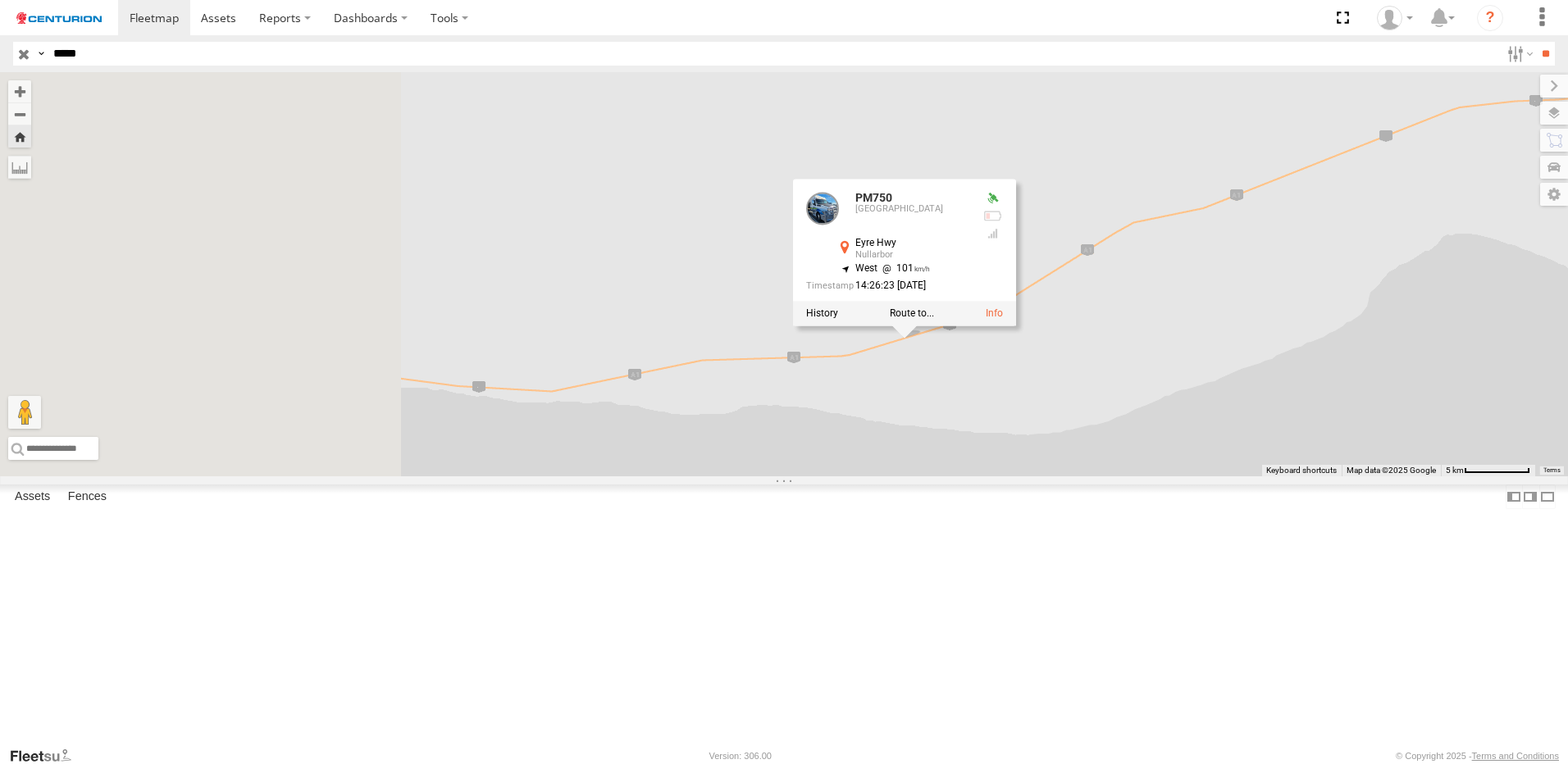
drag, startPoint x: 649, startPoint y: 527, endPoint x: 894, endPoint y: 531, distance: 245.0
click at [893, 476] on div "PM750 PM750 [GEOGRAPHIC_DATA] -31.53848 , 130.67534 West 101 14:26:23 [DATE]" at bounding box center [784, 274] width 1568 height 404
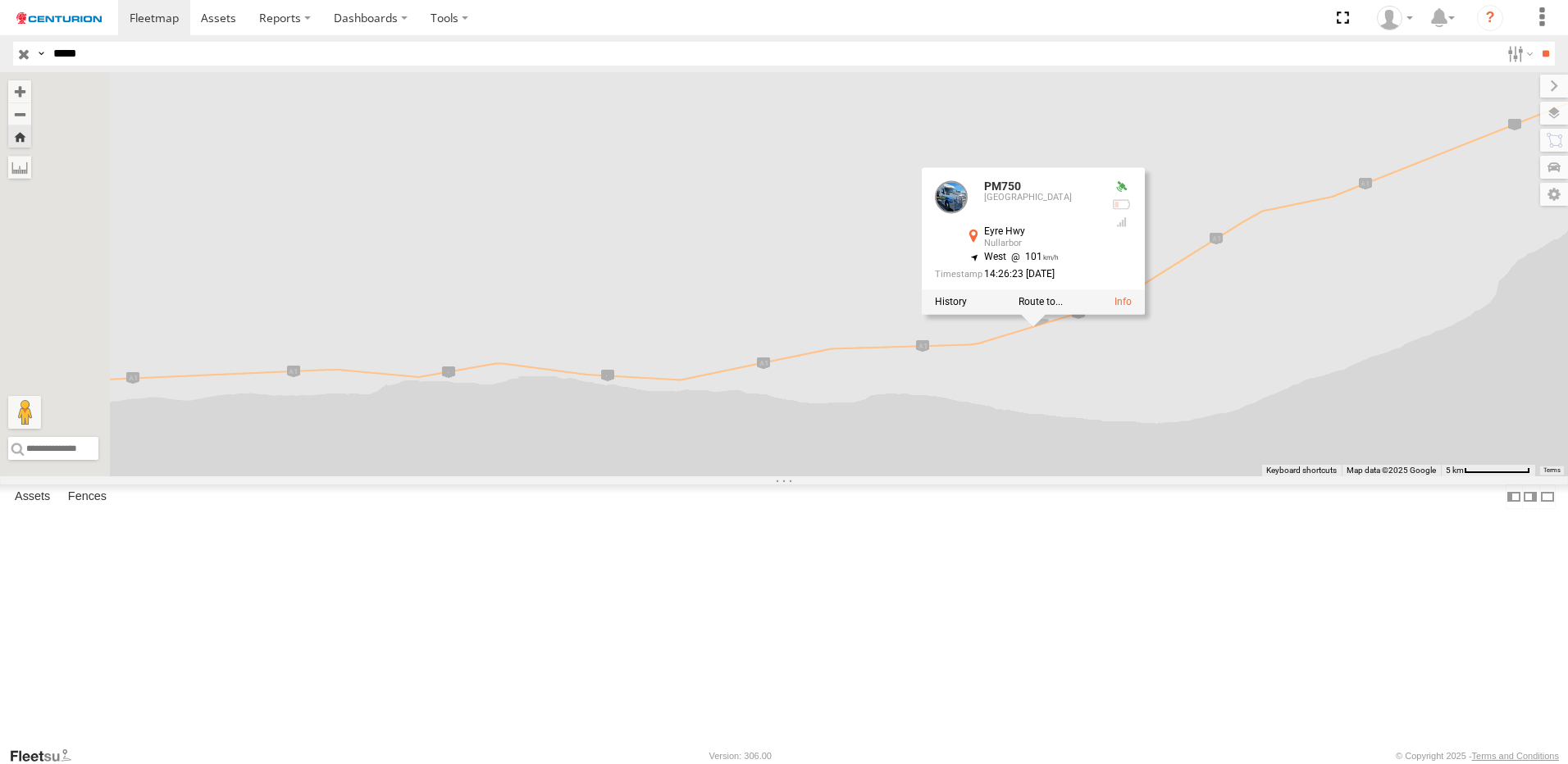
drag, startPoint x: 909, startPoint y: 529, endPoint x: 1014, endPoint y: 519, distance: 105.5
click at [1011, 476] on div "PM750 PM750 [GEOGRAPHIC_DATA] -31.53848 , 130.67534 West 101 14:26:23 [DATE]" at bounding box center [784, 274] width 1568 height 404
